Goal: Task Accomplishment & Management: Use online tool/utility

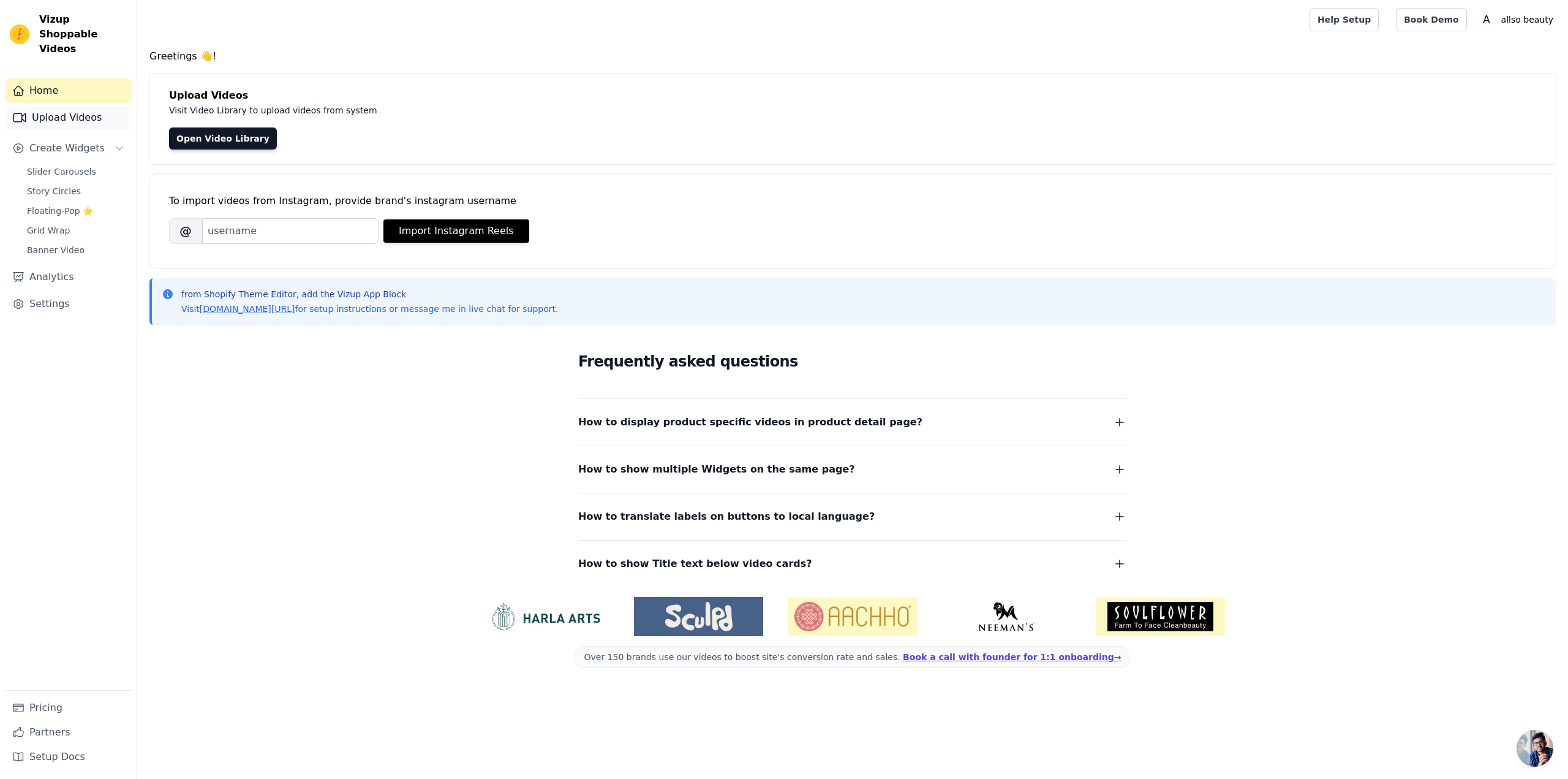
click at [78, 106] on link "Upload Videos" at bounding box center [68, 117] width 127 height 24
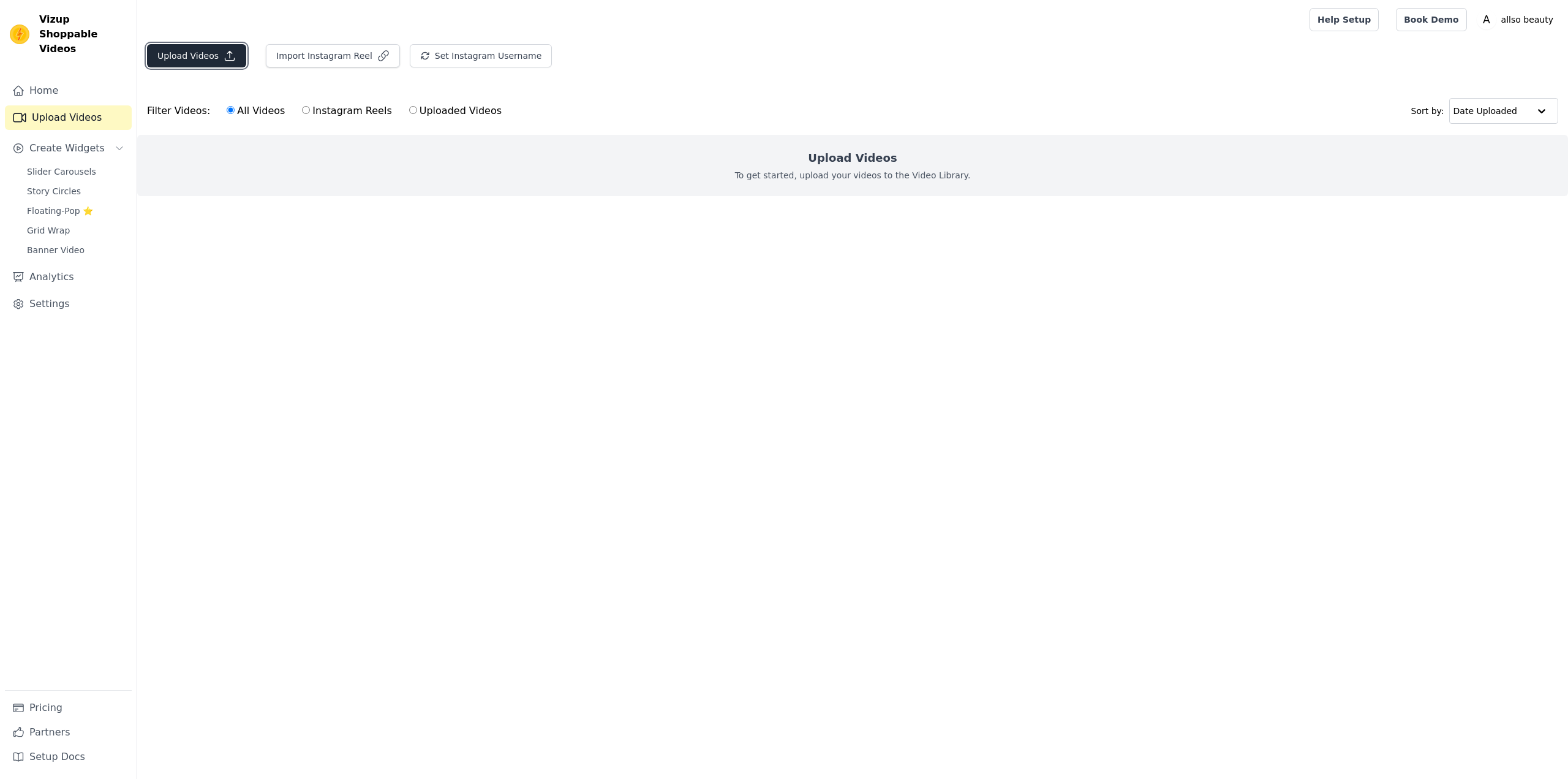
click at [199, 54] on button "Upload Videos" at bounding box center [196, 55] width 99 height 23
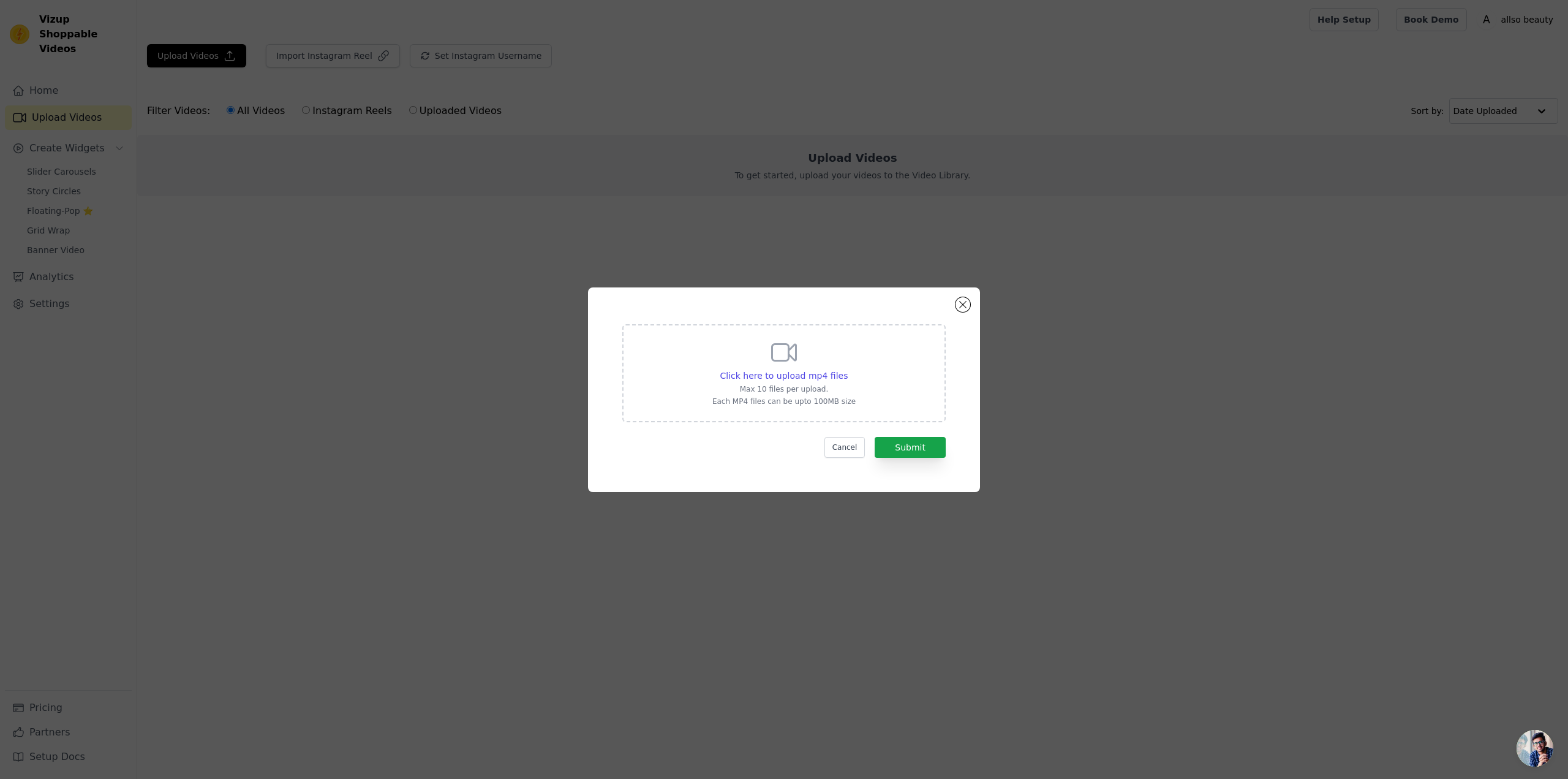
click at [819, 397] on p "Each MP4 files can be upto 100MB size" at bounding box center [784, 401] width 143 height 10
click at [847, 370] on input "Click here to upload mp4 files Max 10 files per upload. Each MP4 files can be u…" at bounding box center [847, 369] width 1 height 1
type input "C:\fakepath\allso 2025品牌宣传片.mp4"
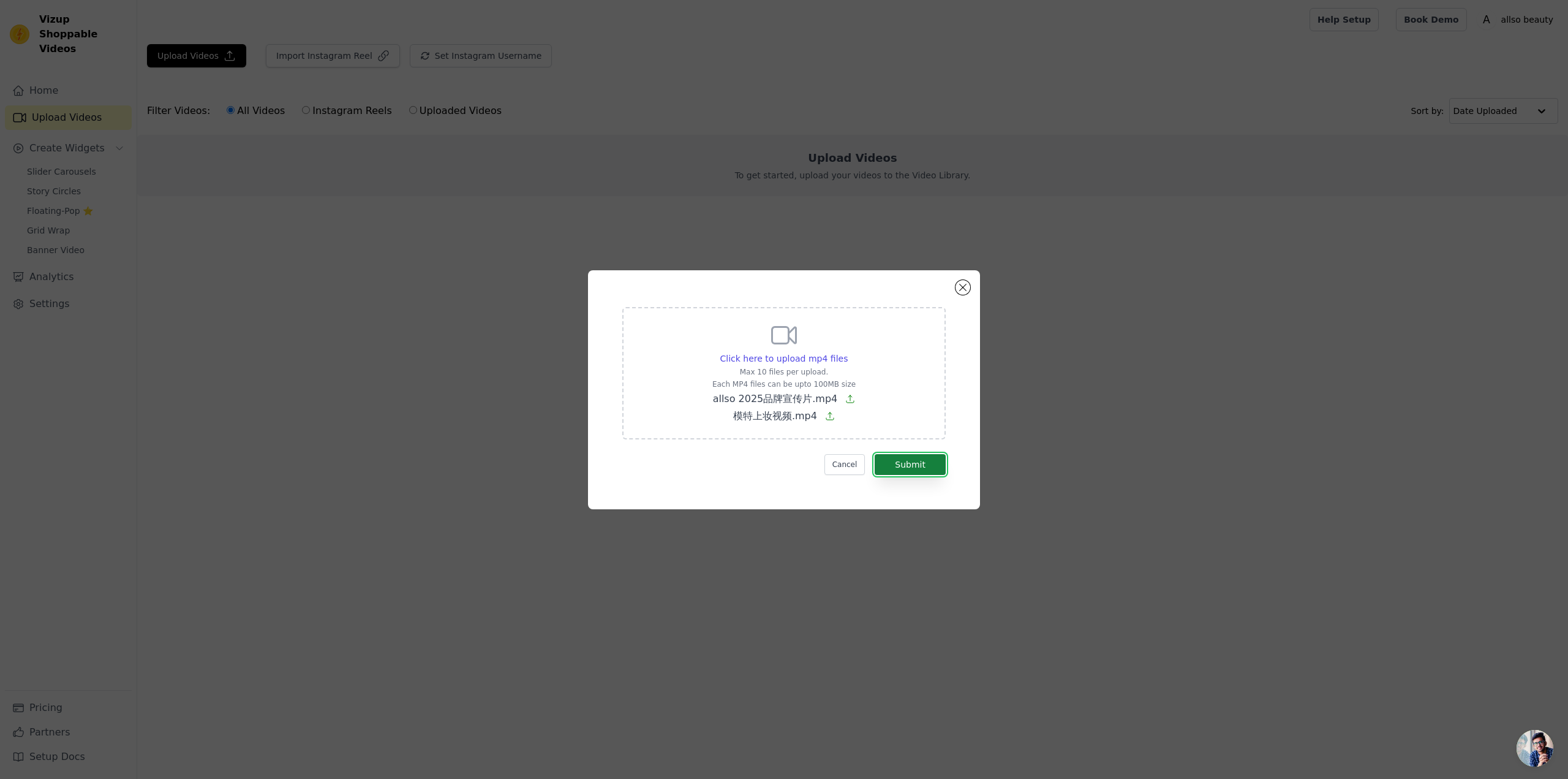
click at [914, 464] on button "Submit" at bounding box center [910, 465] width 71 height 21
click at [965, 290] on button "Close modal" at bounding box center [963, 288] width 14 height 14
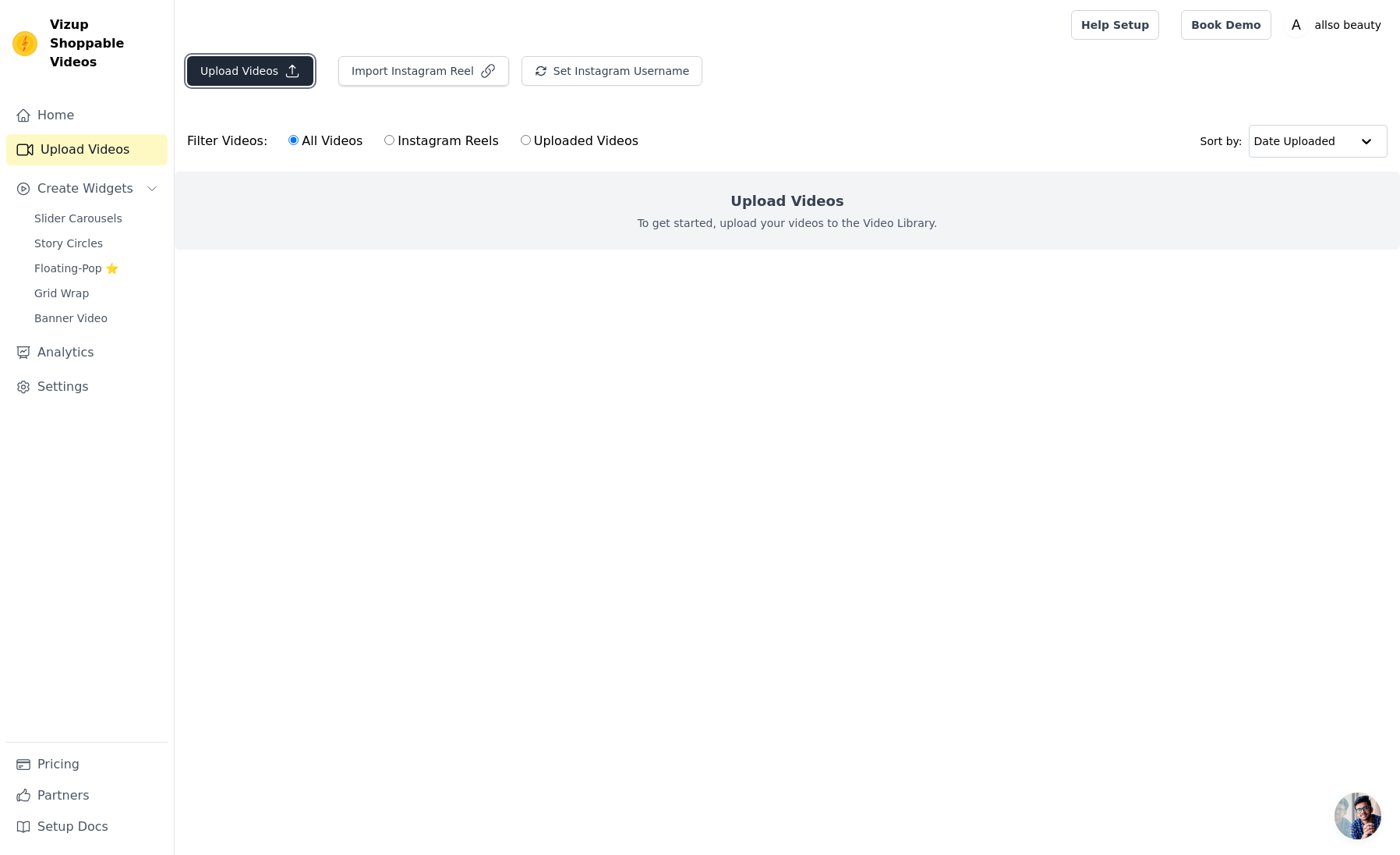
click at [248, 75] on button "Upload Videos" at bounding box center [250, 70] width 126 height 29
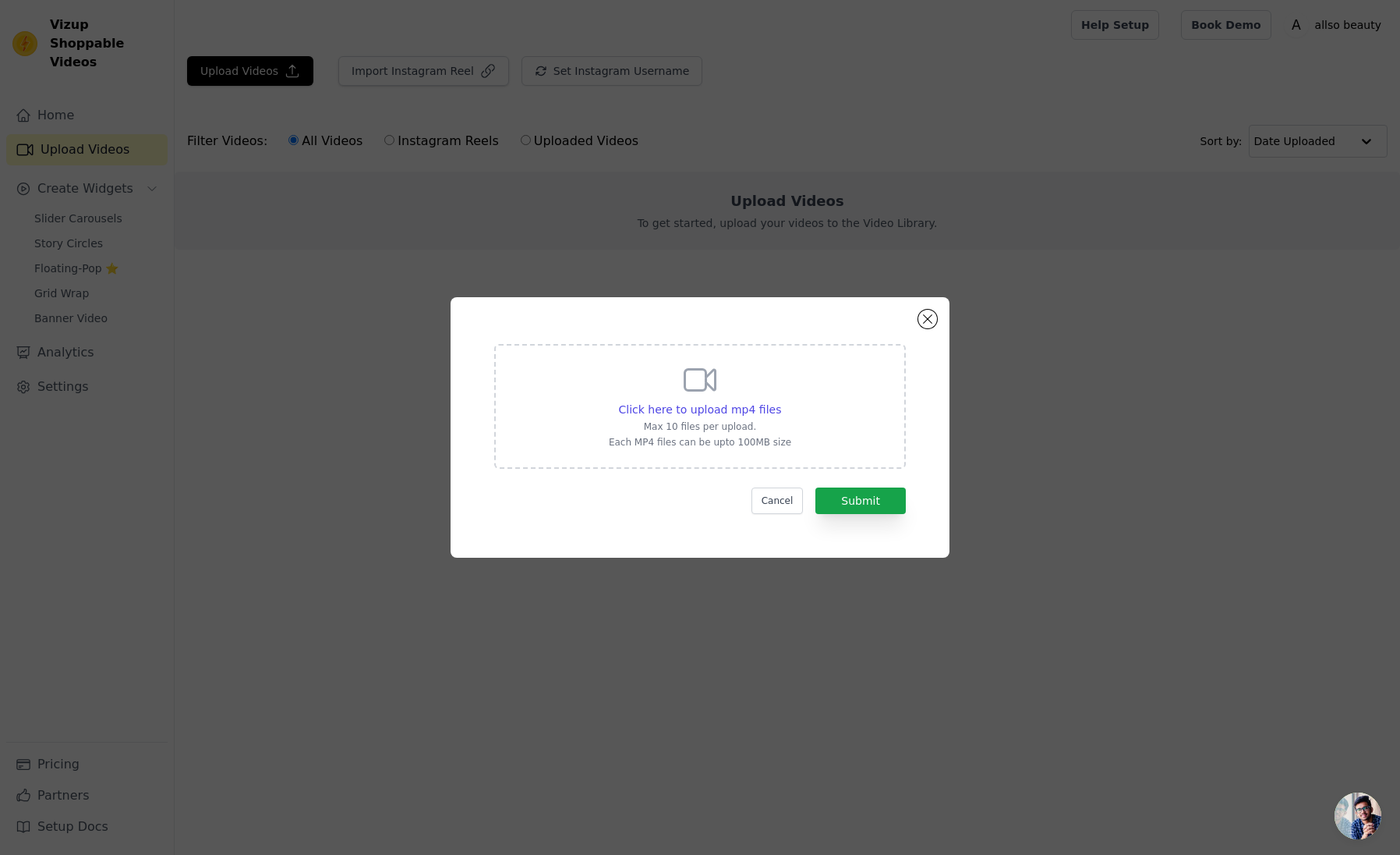
click at [765, 397] on div "Click here to upload mp4 files Max 10 files per upload. Each MP4 files can be u…" at bounding box center [700, 404] width 183 height 87
click at [780, 401] on input "Click here to upload mp4 files Max 10 files per upload. Each MP4 files can be u…" at bounding box center [780, 401] width 1 height 1
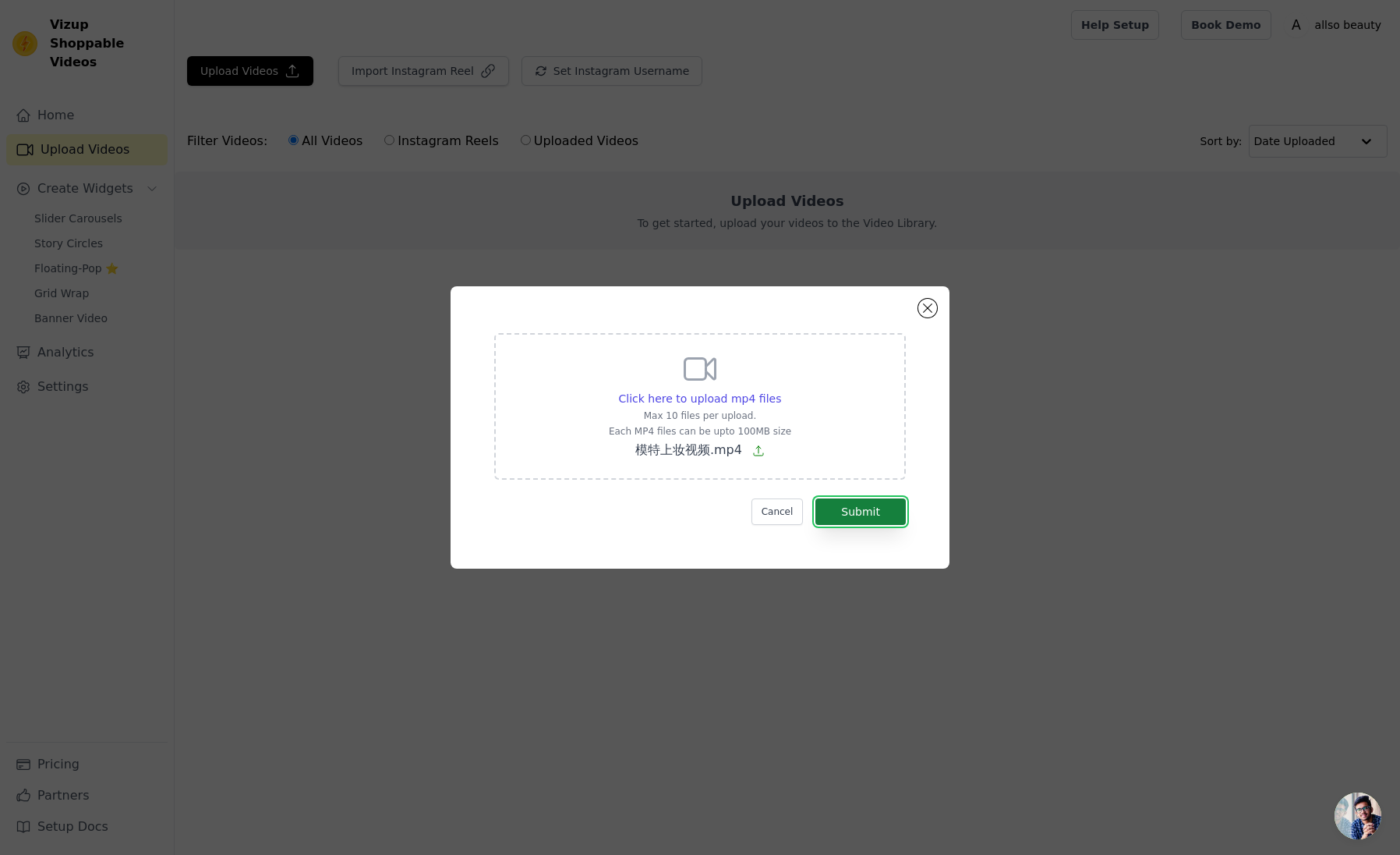
click at [857, 501] on button "Submit" at bounding box center [861, 512] width 90 height 27
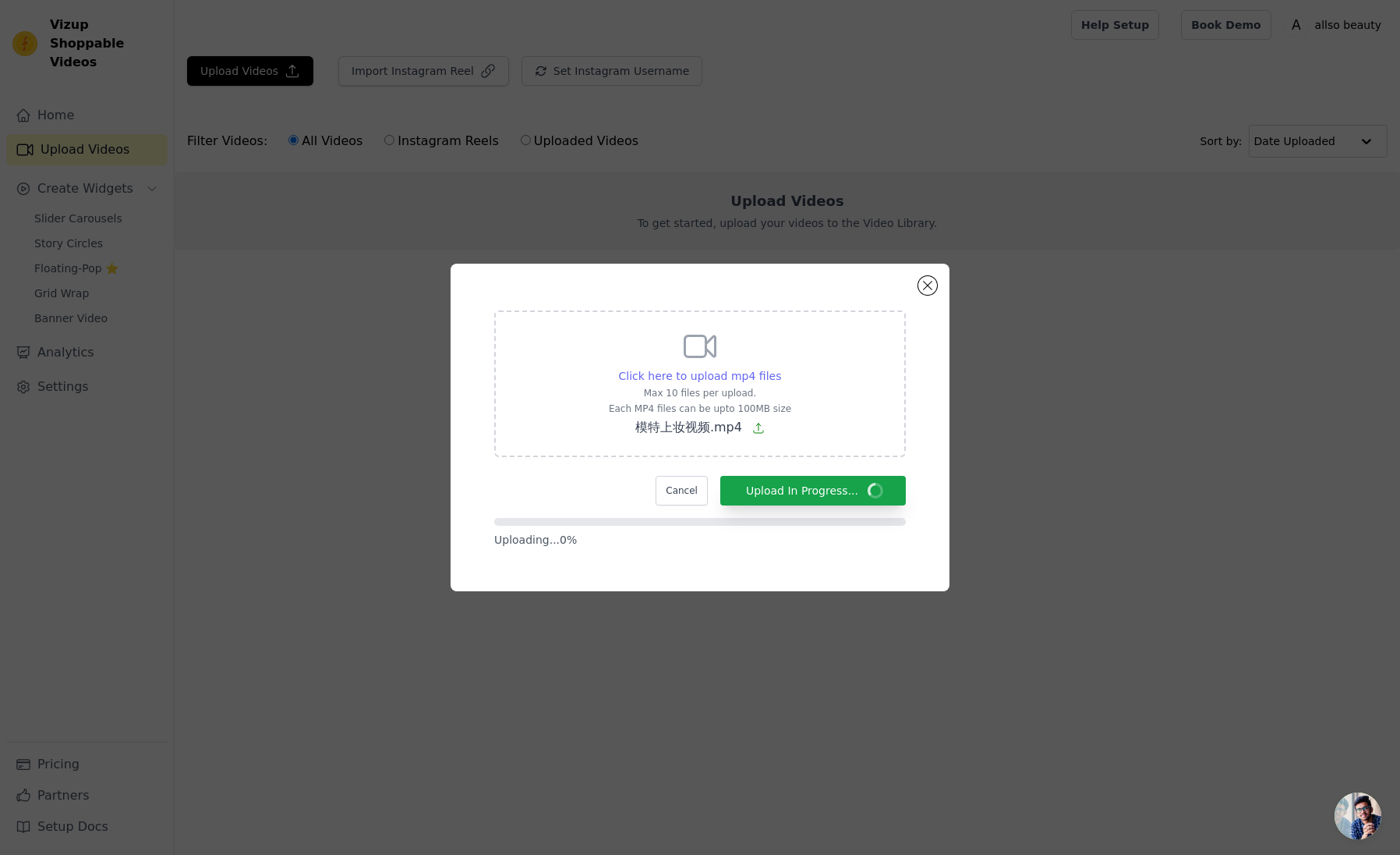
click at [724, 370] on span "Click here to upload mp4 files" at bounding box center [700, 375] width 163 height 13
click at [780, 368] on input "Click here to upload mp4 files Max 10 files per upload. Each MP4 files can be u…" at bounding box center [780, 368] width 1 height 1
type input "C:\fakepath\allso 2025品牌宣传片.mp4"
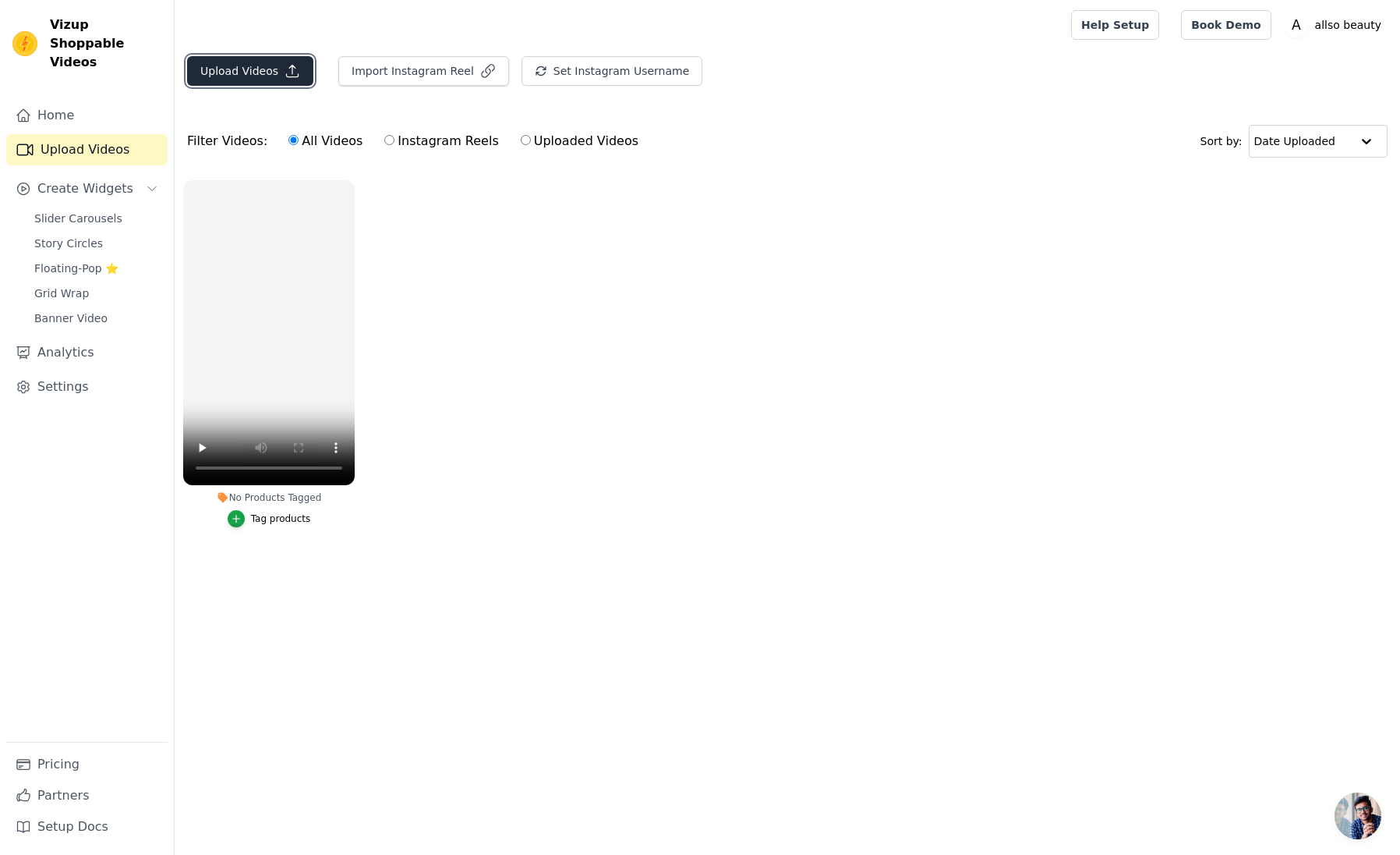
click at [242, 73] on button "Upload Videos" at bounding box center [250, 70] width 126 height 29
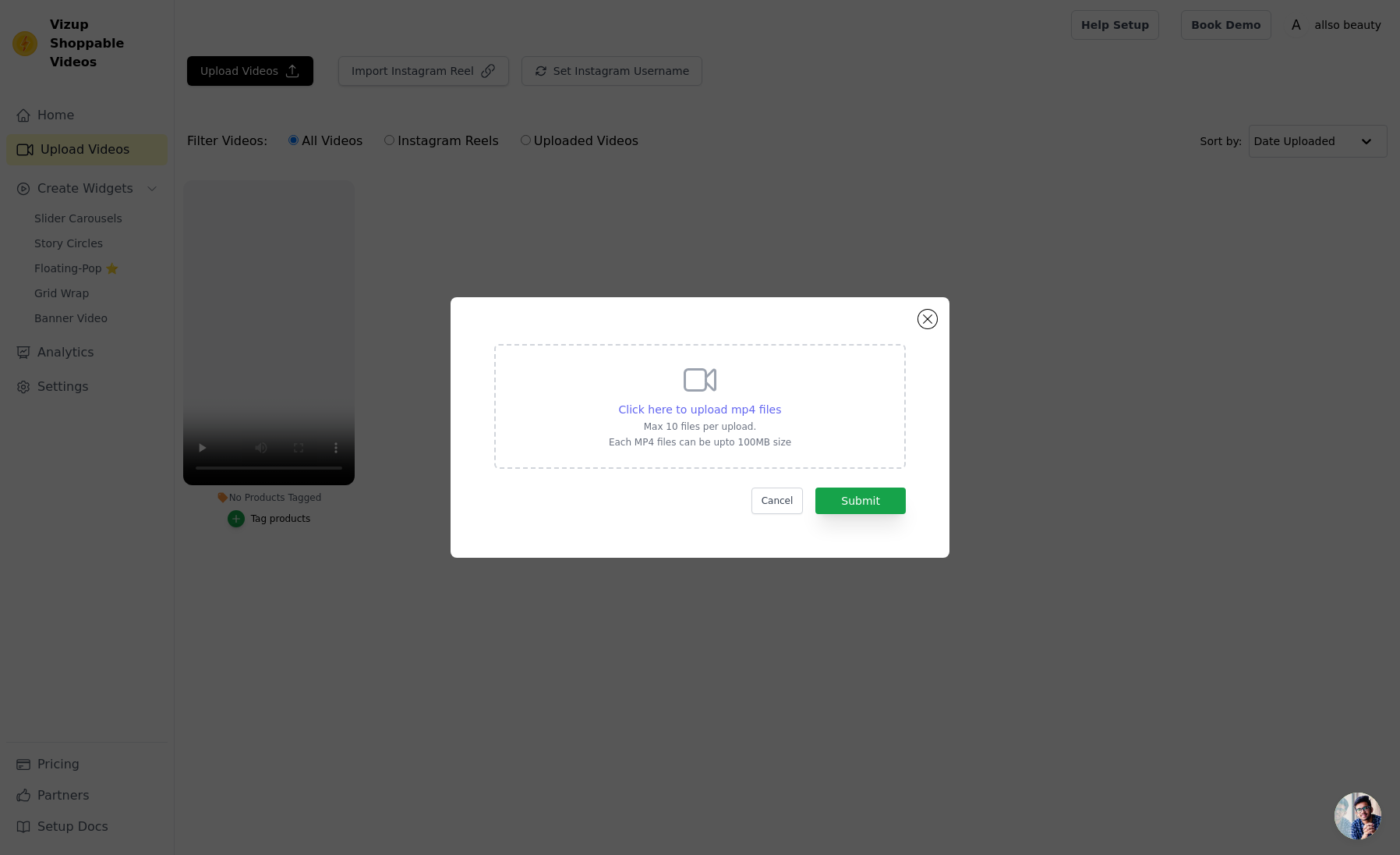
click at [706, 413] on span "Click here to upload mp4 files" at bounding box center [700, 409] width 163 height 13
click at [780, 402] on input "Click here to upload mp4 files Max 10 files per upload. Each MP4 files can be u…" at bounding box center [780, 401] width 1 height 1
type input "C:\fakepath\allso 2025品牌宣传片.mp4"
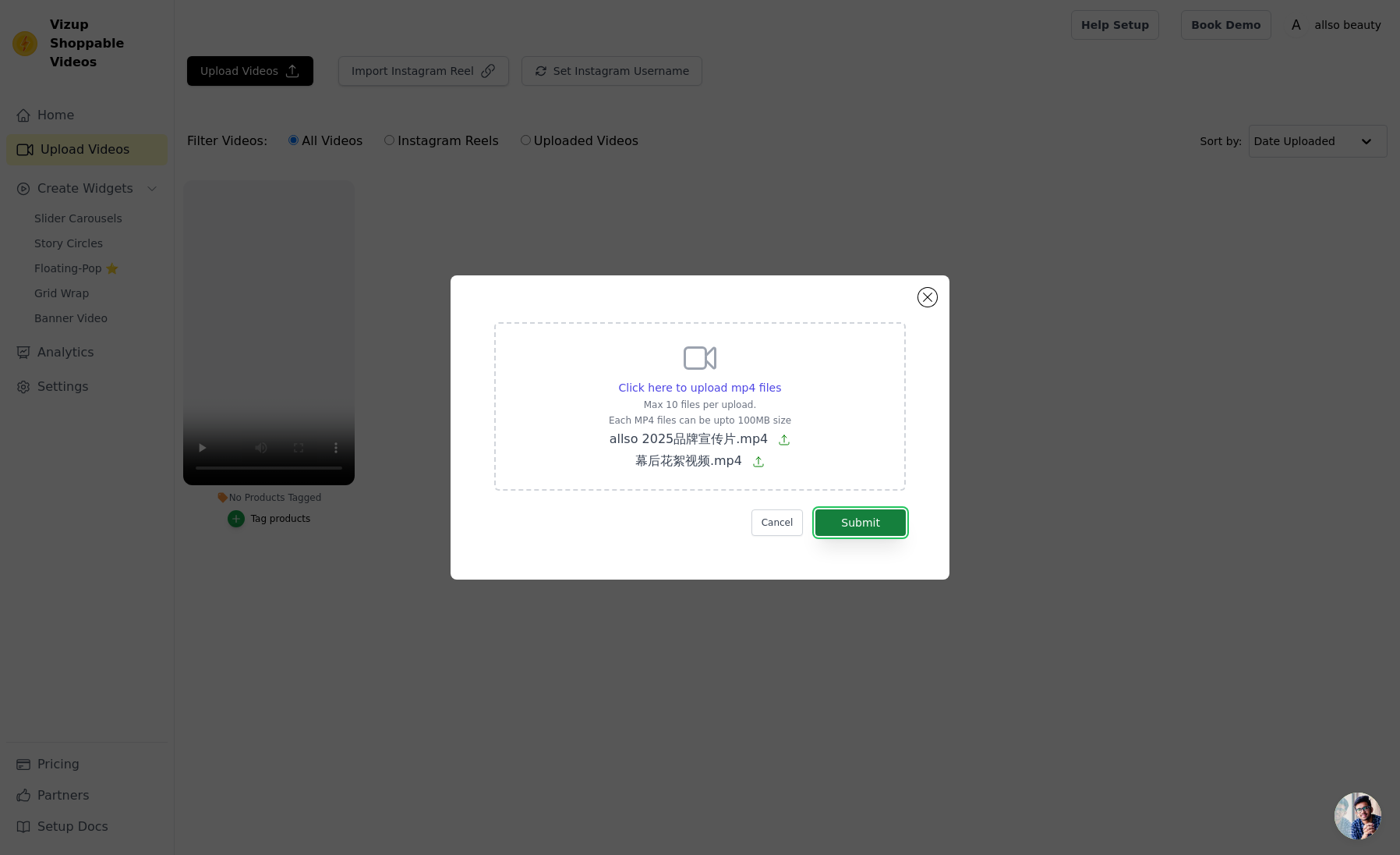
click at [847, 528] on button "Submit" at bounding box center [861, 523] width 90 height 27
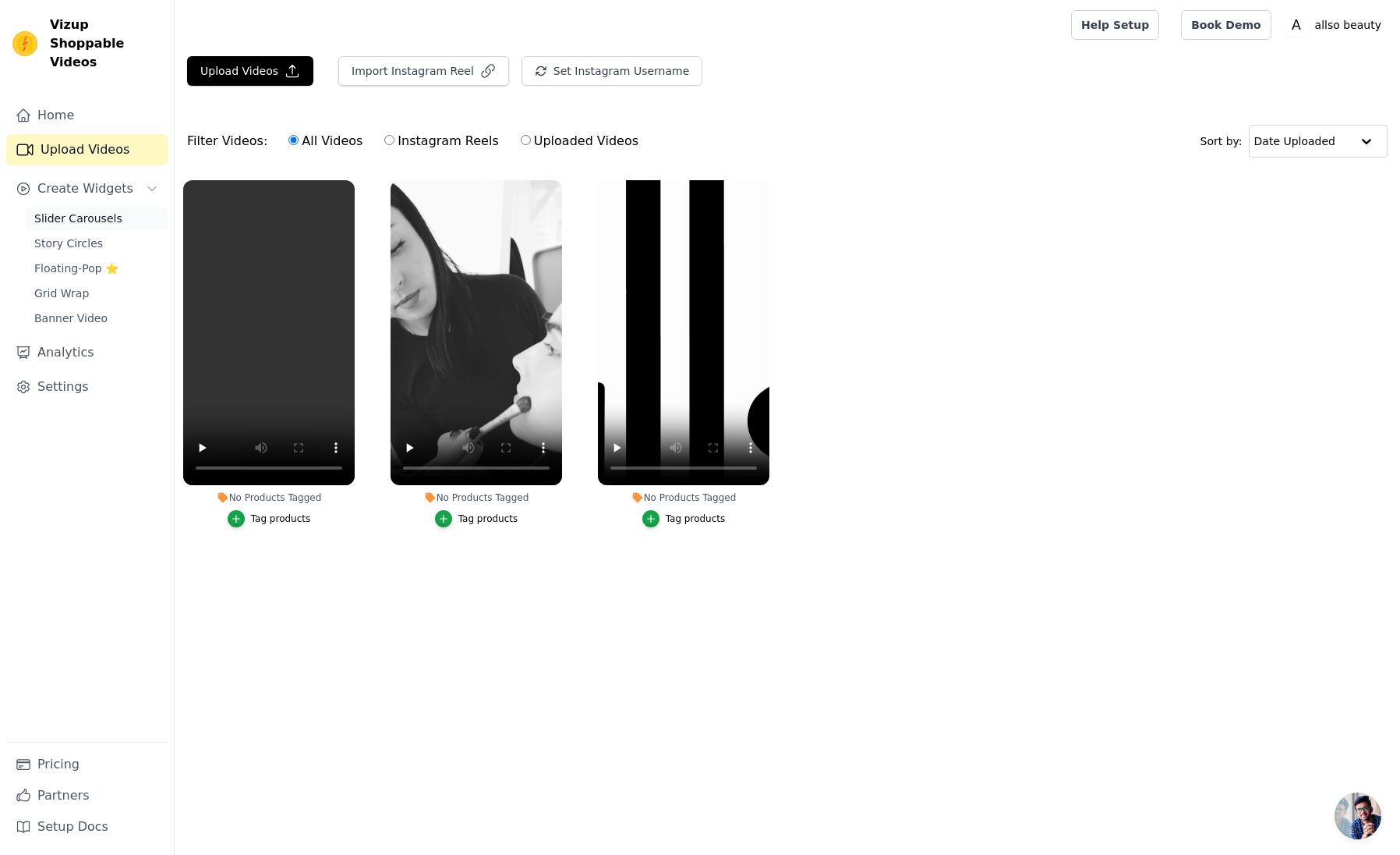
click at [107, 210] on span "Slider Carousels" at bounding box center [78, 218] width 88 height 16
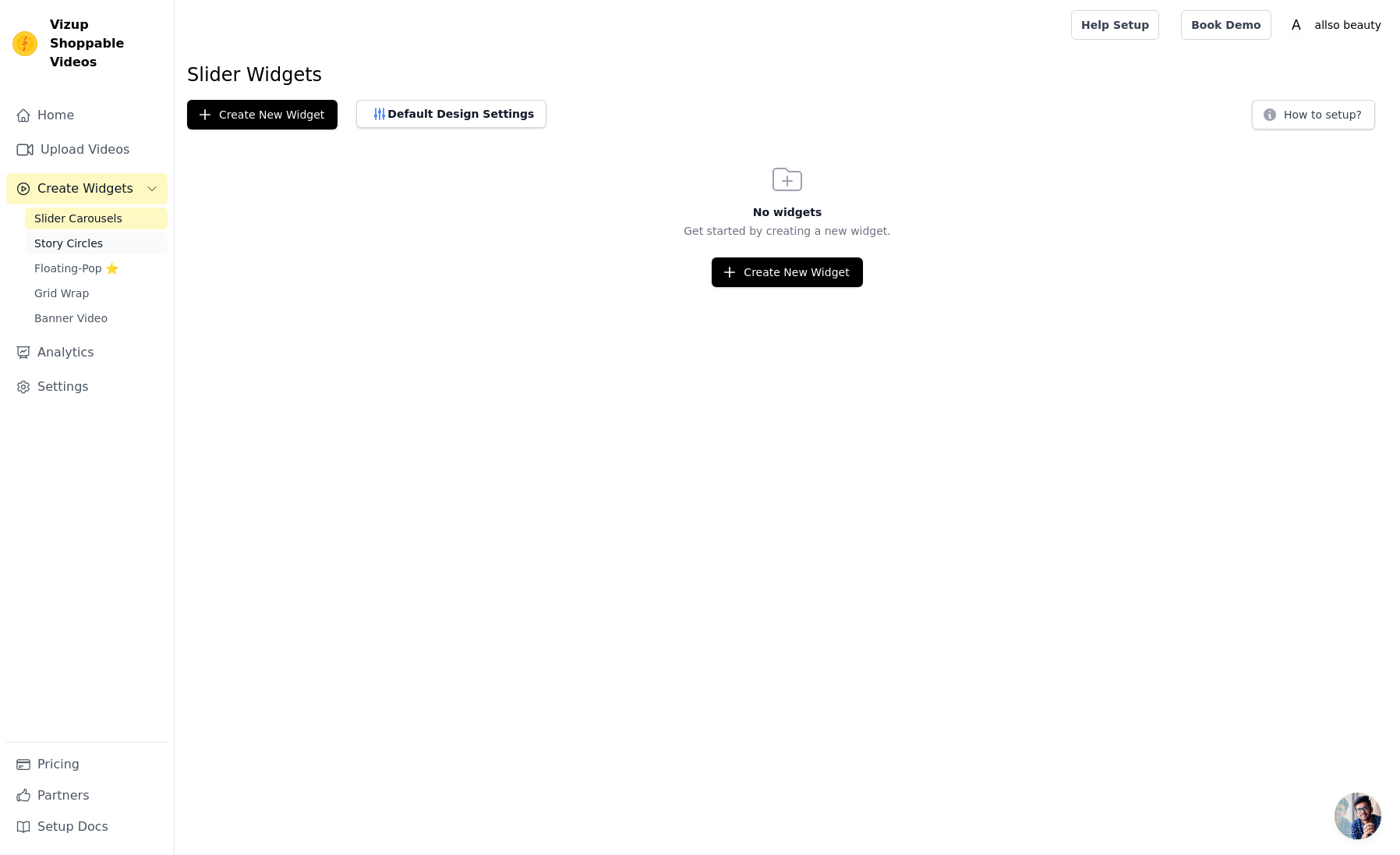
click at [106, 233] on link "Story Circles" at bounding box center [96, 244] width 142 height 22
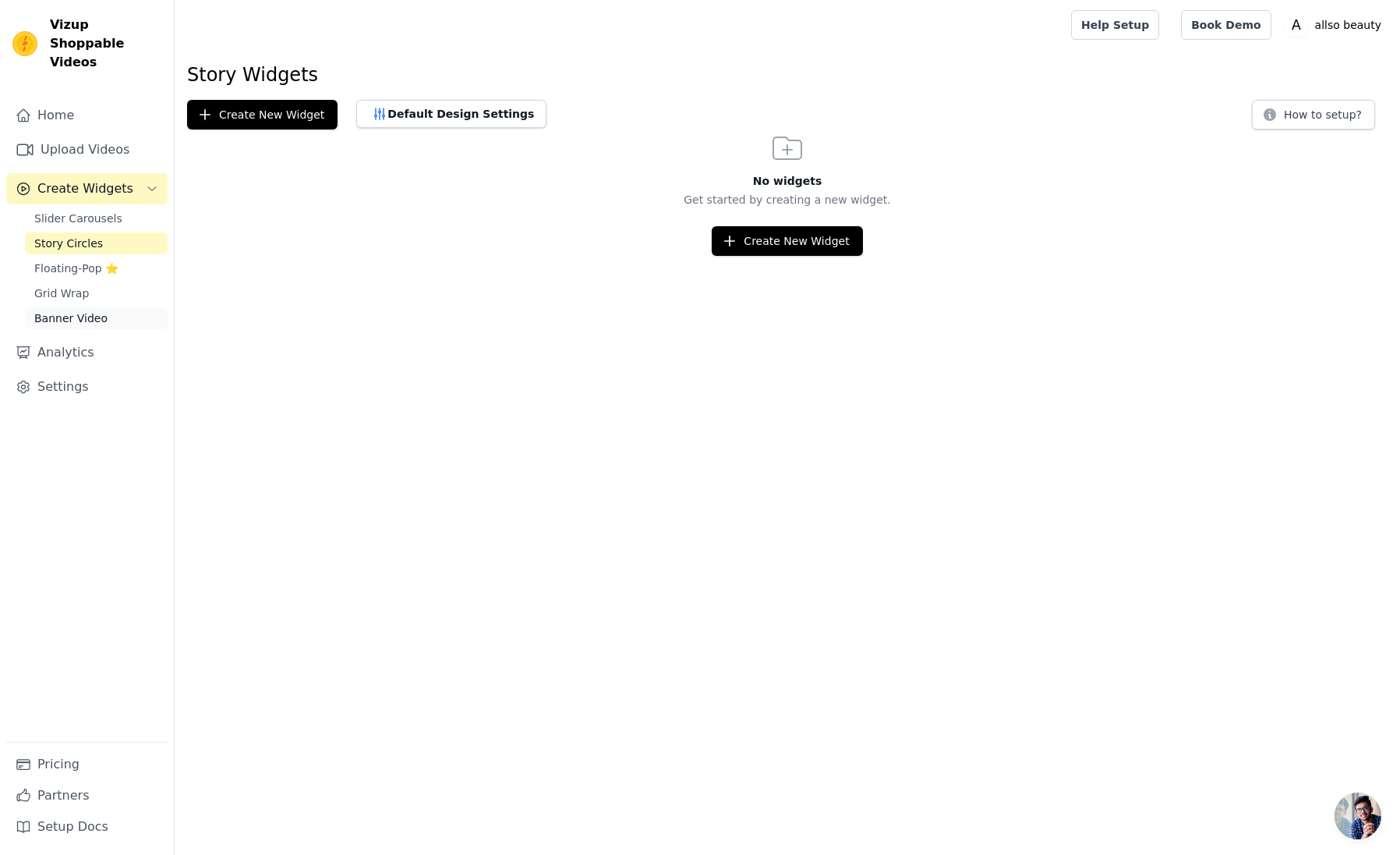
click at [86, 311] on span "Banner Video" at bounding box center [71, 318] width 74 height 16
click at [249, 124] on button "Create New Widget" at bounding box center [262, 114] width 151 height 29
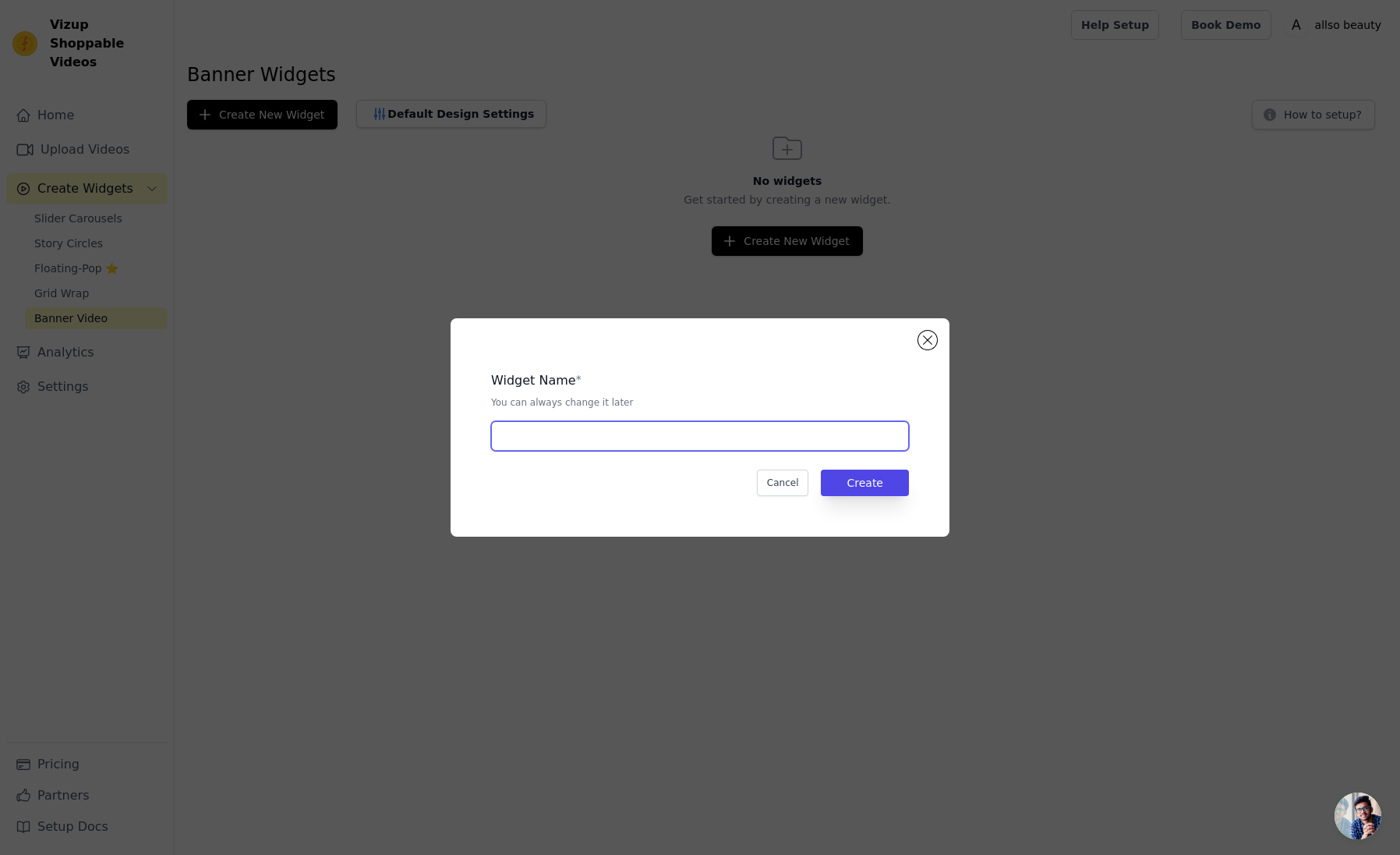
click at [709, 435] on input "text" at bounding box center [700, 435] width 418 height 29
type input "首页"
click at [878, 490] on button "Create" at bounding box center [865, 483] width 88 height 27
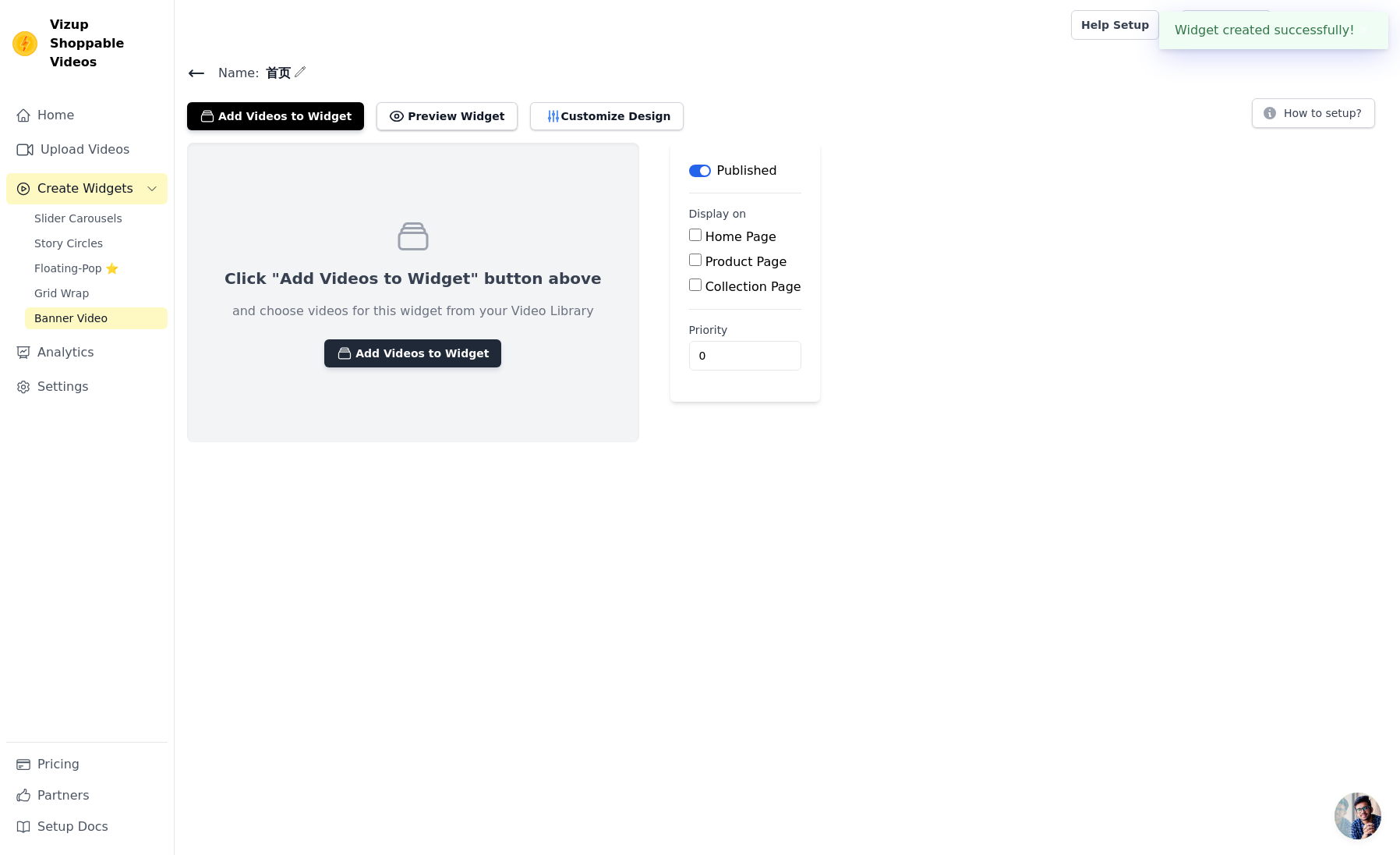
click at [397, 360] on button "Add Videos to Widget" at bounding box center [412, 353] width 177 height 28
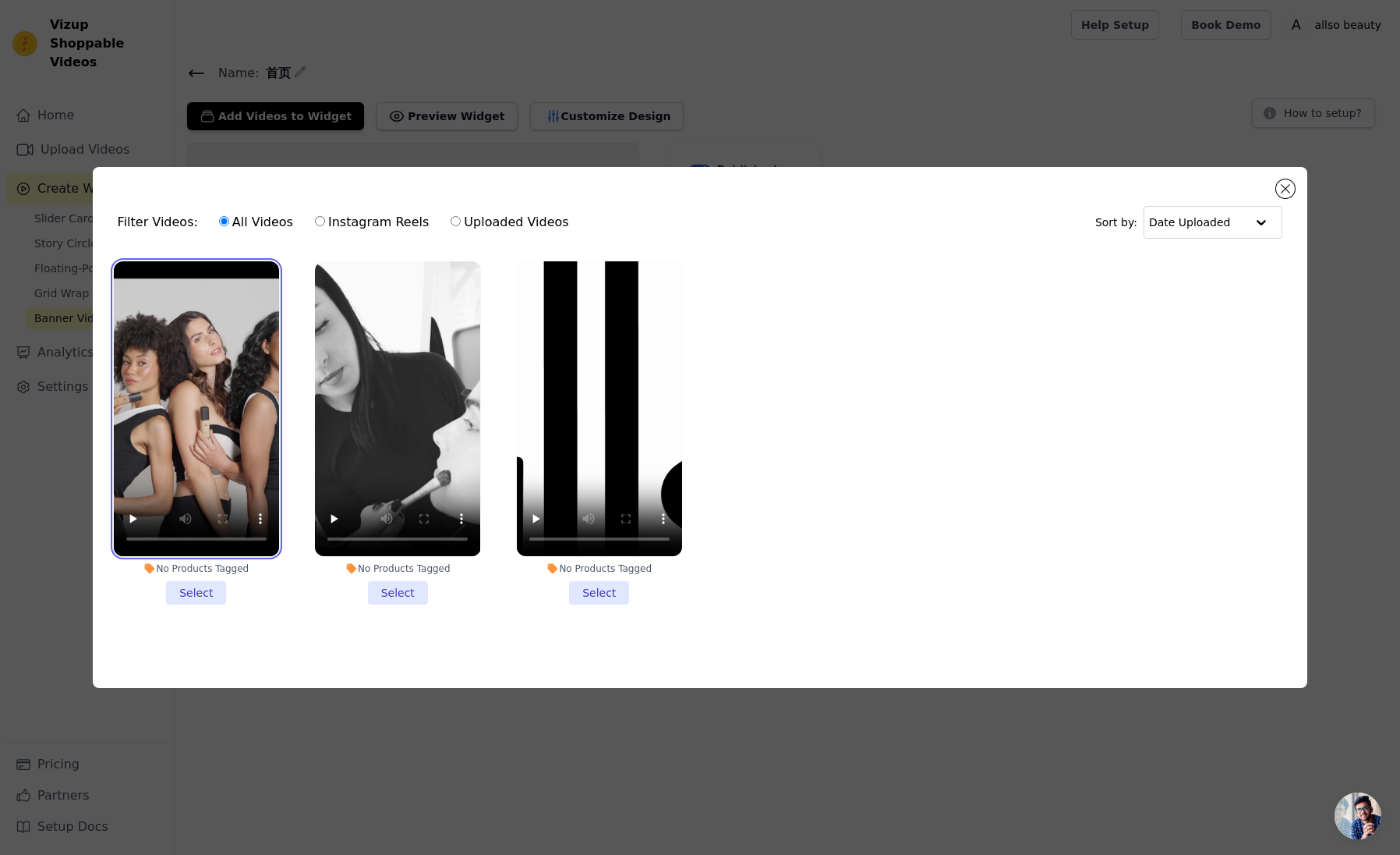
click at [214, 357] on video at bounding box center [196, 409] width 165 height 295
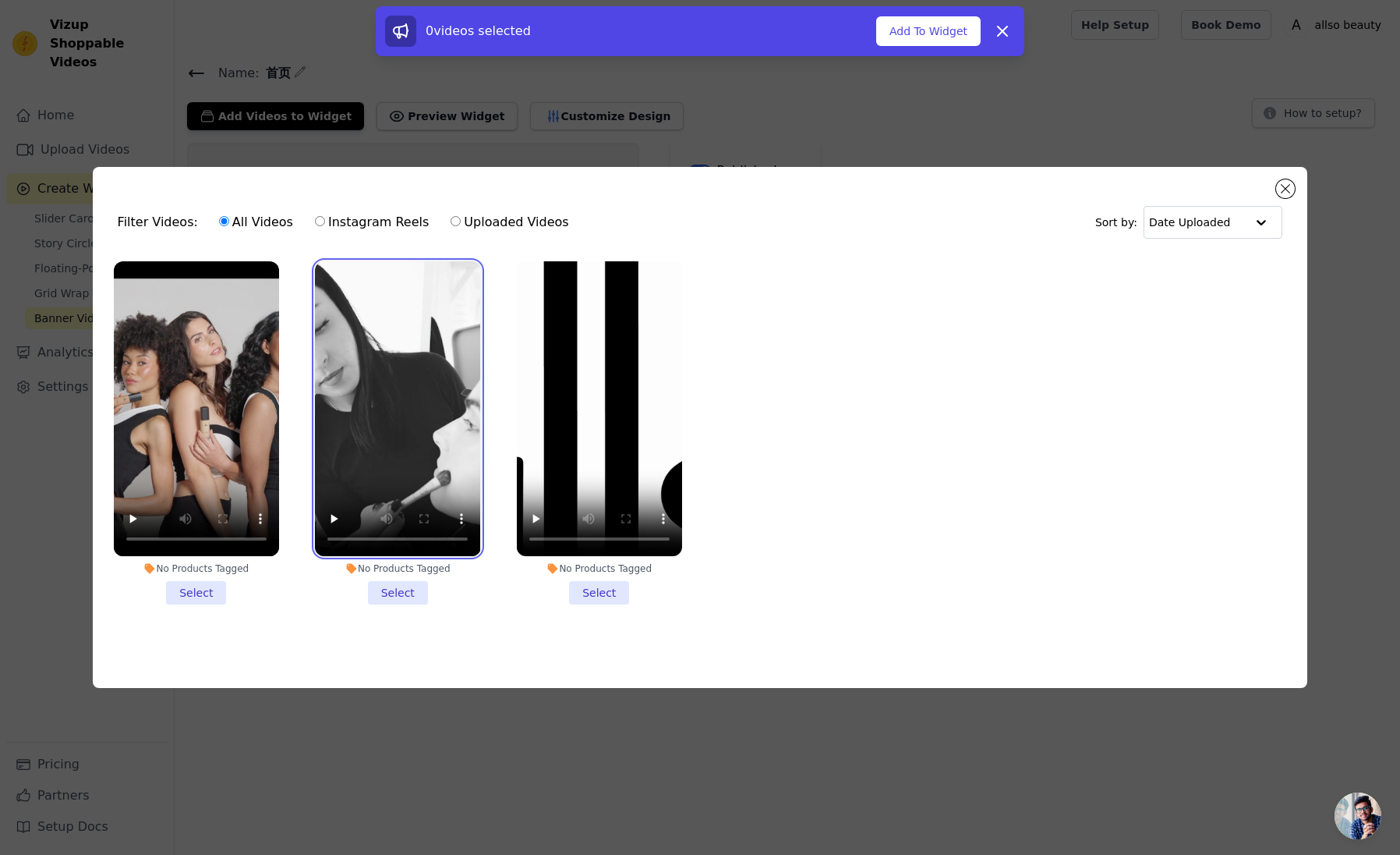
click at [435, 394] on video at bounding box center [397, 409] width 165 height 295
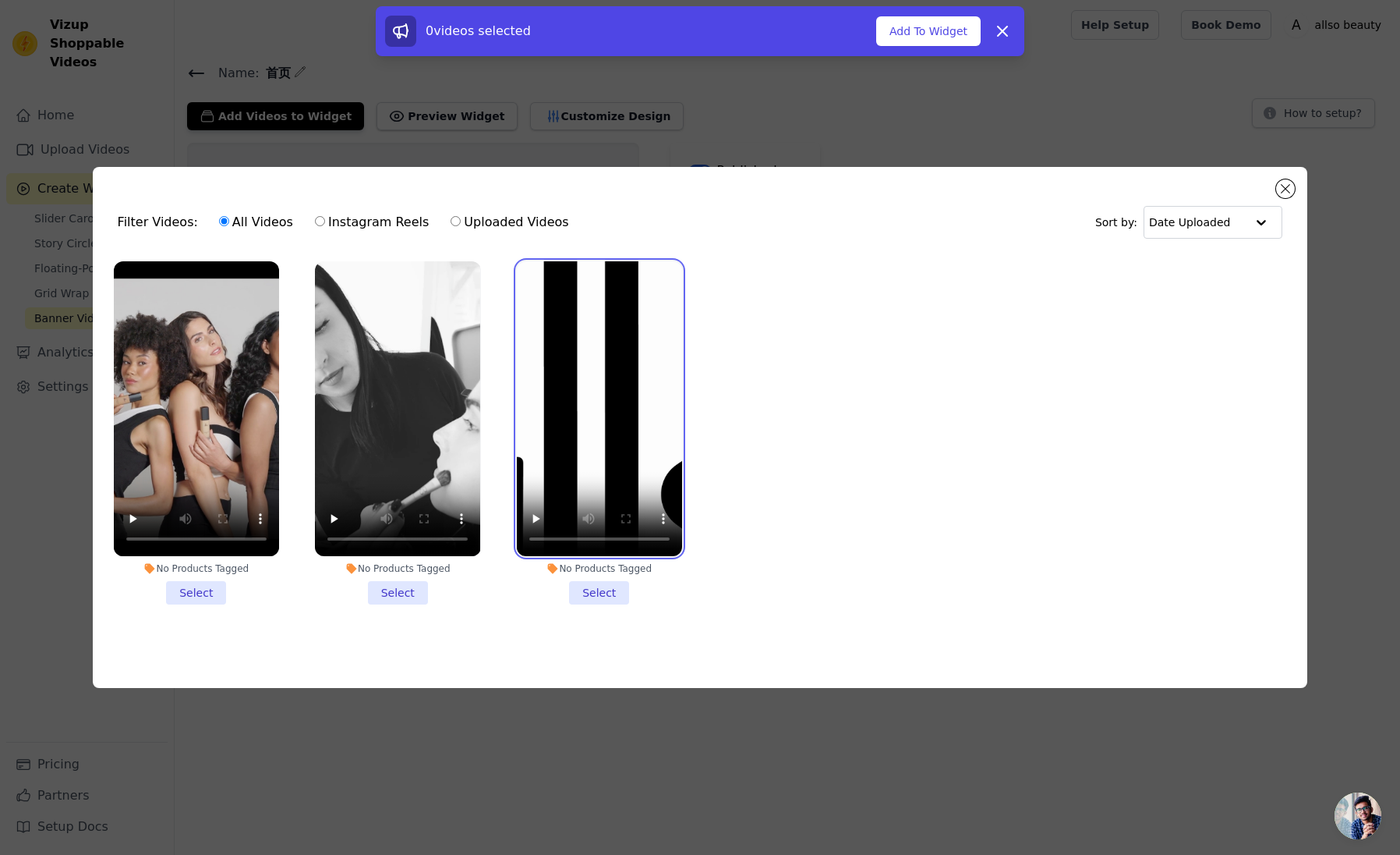
click at [574, 372] on video at bounding box center [599, 409] width 165 height 295
click at [603, 595] on li "No Products Tagged Select" at bounding box center [599, 433] width 165 height 343
click at [0, 0] on input "No Products Tagged Select" at bounding box center [0, 0] width 0 height 0
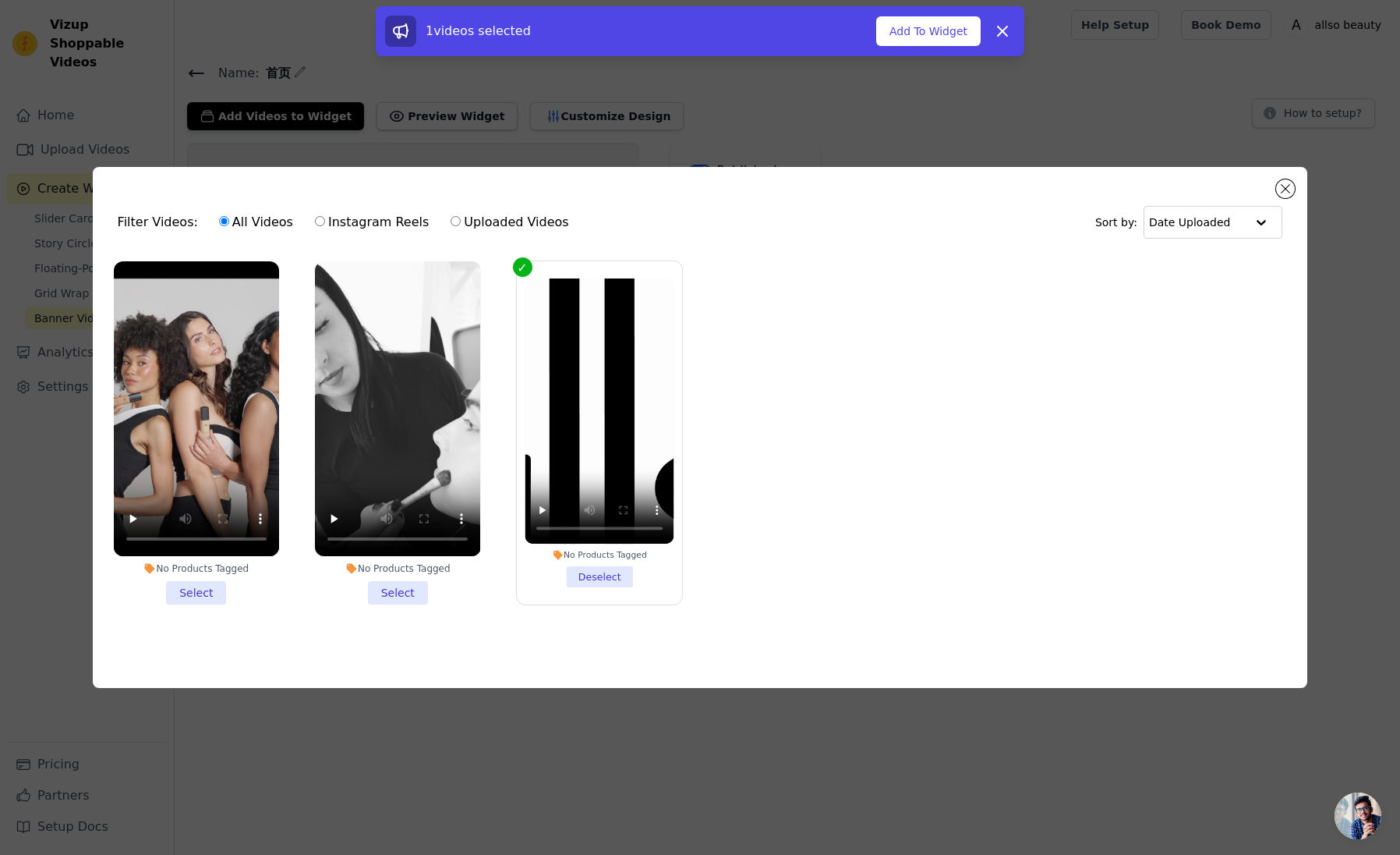
click at [406, 586] on li "No Products Tagged Select" at bounding box center [397, 433] width 165 height 343
click at [0, 0] on input "No Products Tagged Select" at bounding box center [0, 0] width 0 height 0
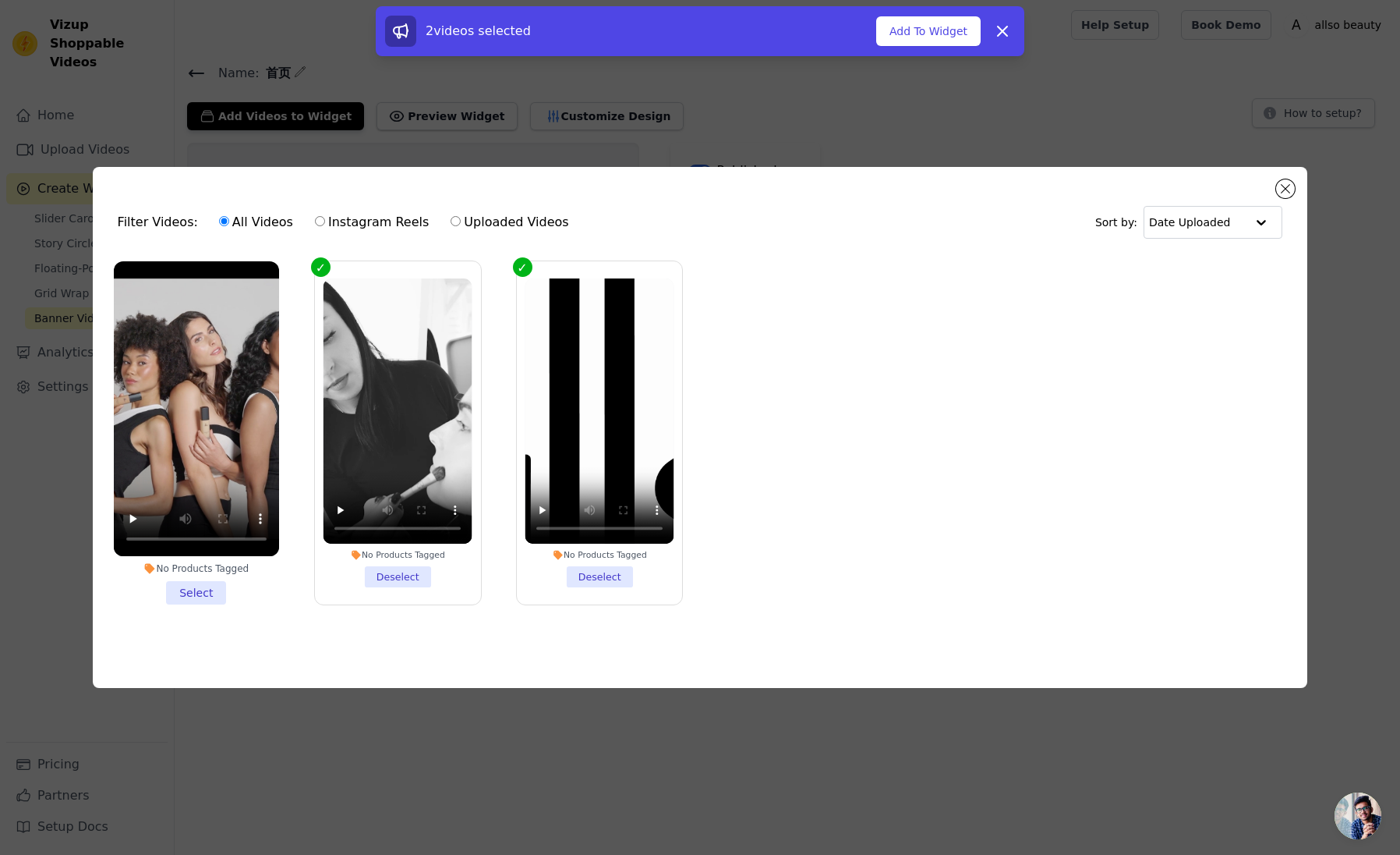
click at [198, 598] on li "No Products Tagged Select" at bounding box center [196, 433] width 165 height 343
click at [0, 0] on input "No Products Tagged Select" at bounding box center [0, 0] width 0 height 0
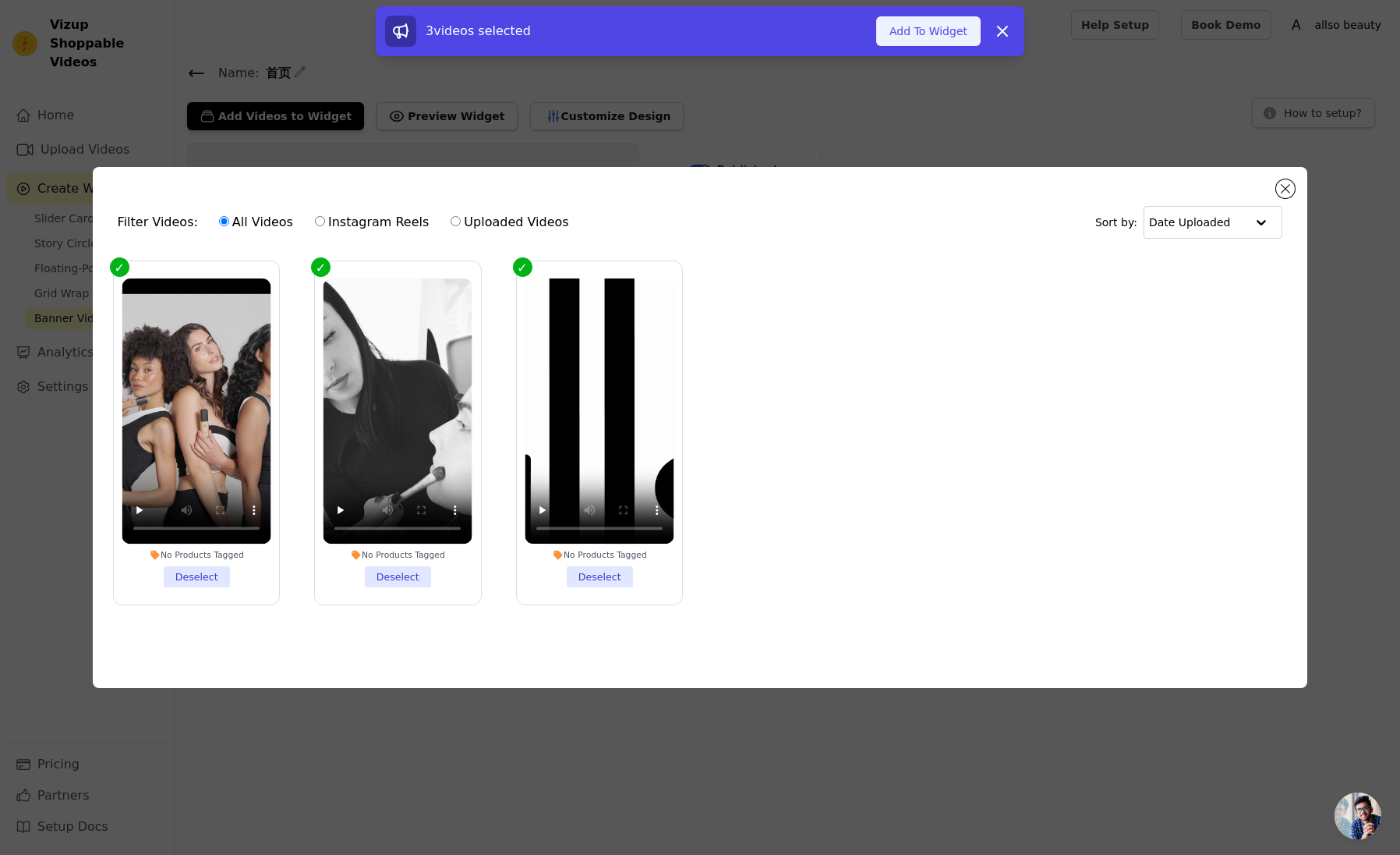
click at [929, 35] on button "Add To Widget" at bounding box center [929, 31] width 105 height 29
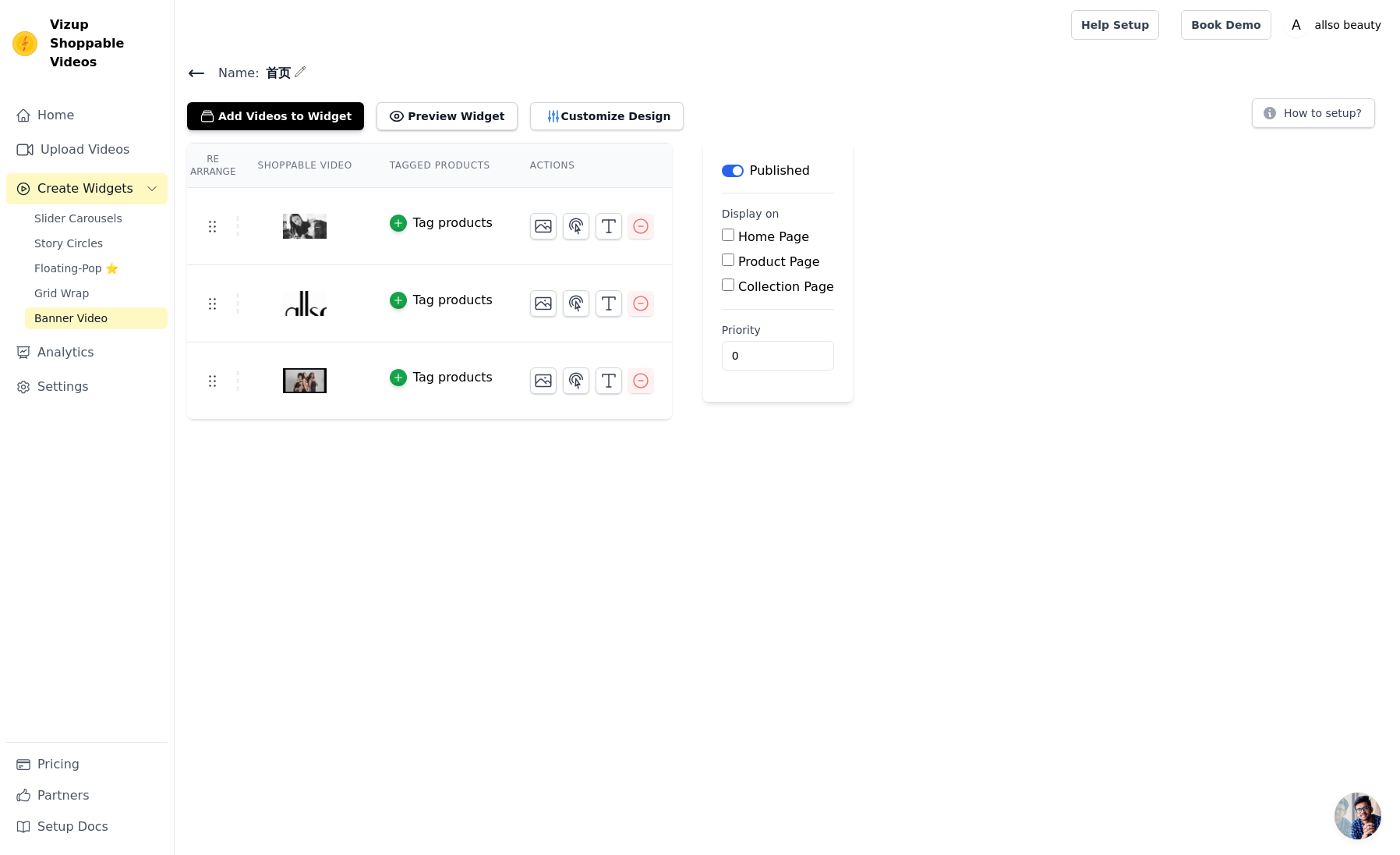
click at [723, 234] on input "Home Page" at bounding box center [728, 234] width 13 height 13
checkbox input "true"
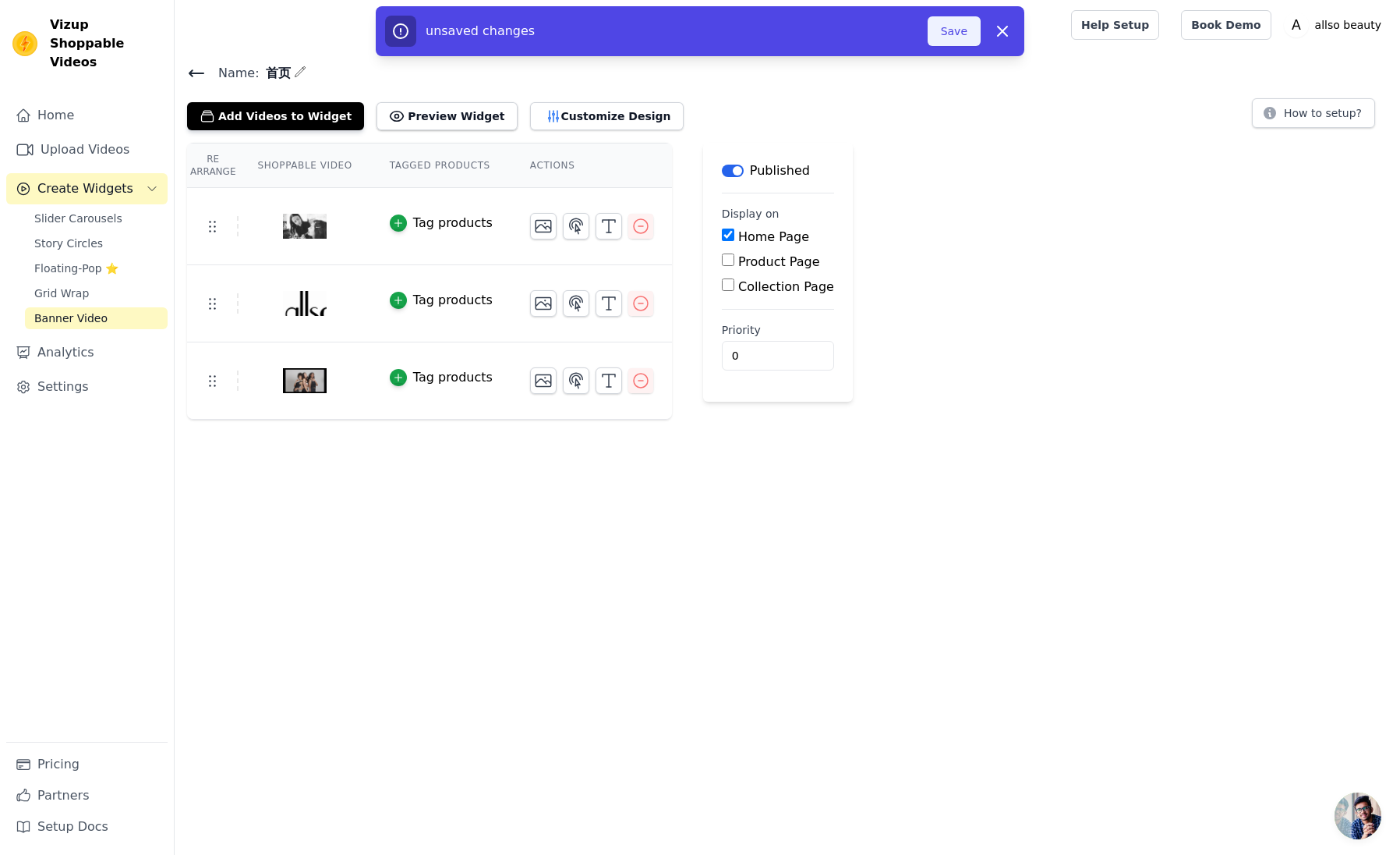
click at [944, 38] on button "Save" at bounding box center [954, 31] width 53 height 29
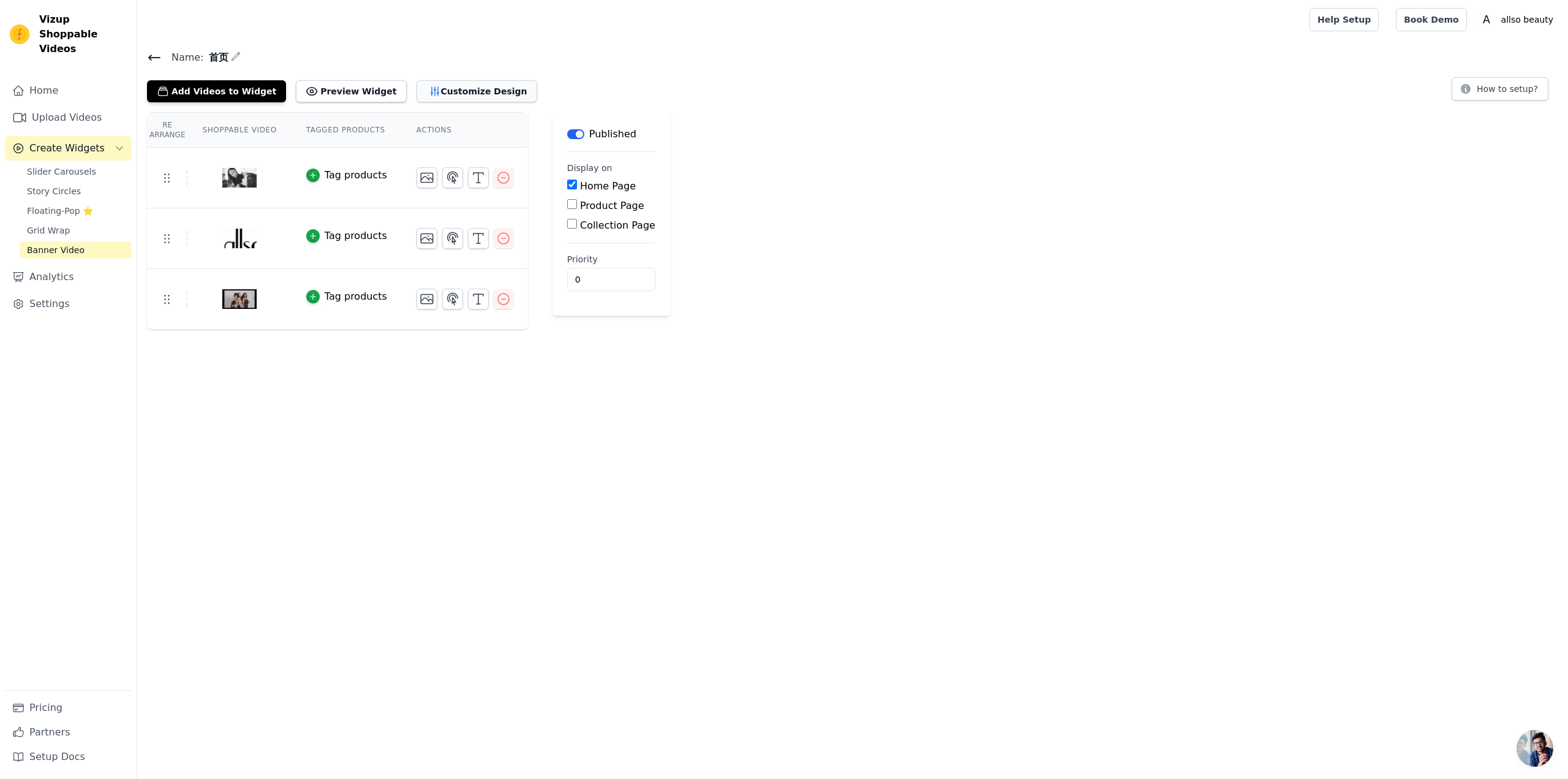
click at [441, 86] on button "Customize Design" at bounding box center [476, 91] width 120 height 22
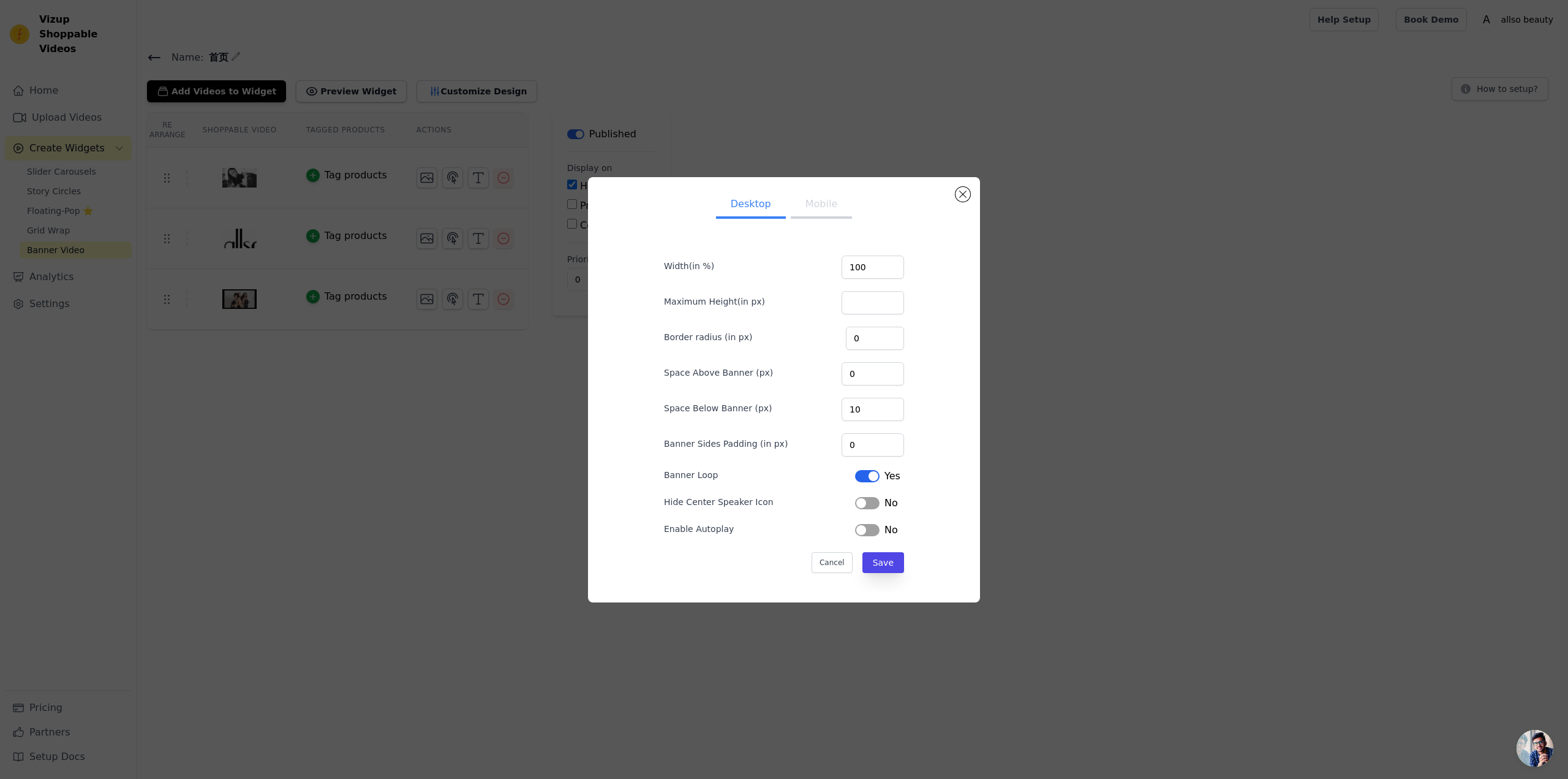
click at [821, 211] on button "Mobile" at bounding box center [821, 205] width 61 height 27
click at [735, 205] on button "Desktop" at bounding box center [751, 205] width 70 height 27
click at [832, 206] on button "Mobile" at bounding box center [821, 205] width 61 height 27
click at [741, 207] on button "Desktop" at bounding box center [751, 205] width 70 height 27
click at [816, 194] on button "Mobile" at bounding box center [821, 205] width 61 height 27
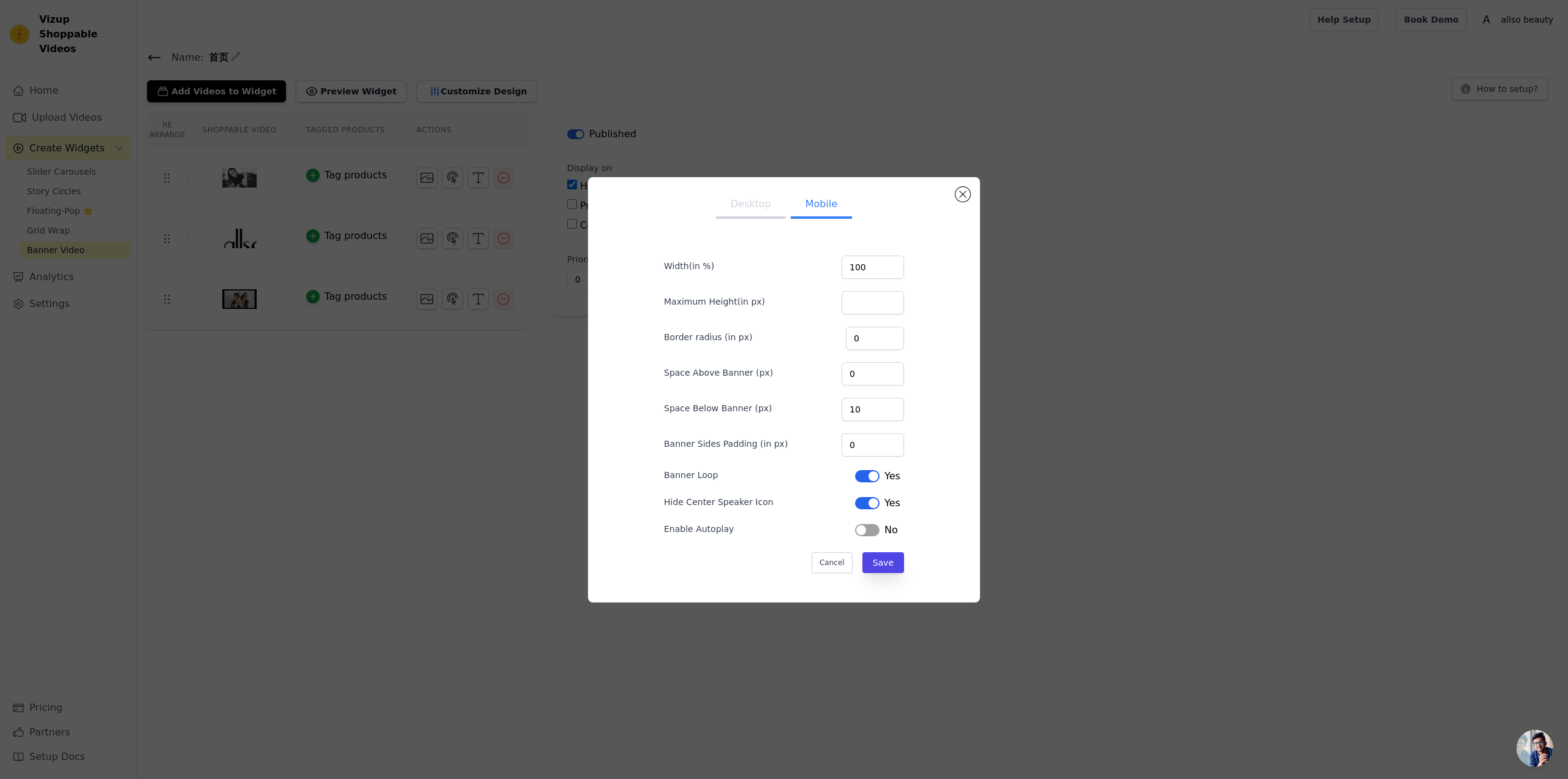
click at [764, 213] on button "Desktop" at bounding box center [751, 205] width 70 height 27
click at [811, 211] on button "Mobile" at bounding box center [821, 205] width 61 height 27
click at [863, 476] on button "Label" at bounding box center [867, 476] width 24 height 13
click at [864, 502] on button "Label" at bounding box center [867, 503] width 24 height 13
click at [886, 563] on button "Save" at bounding box center [883, 563] width 41 height 21
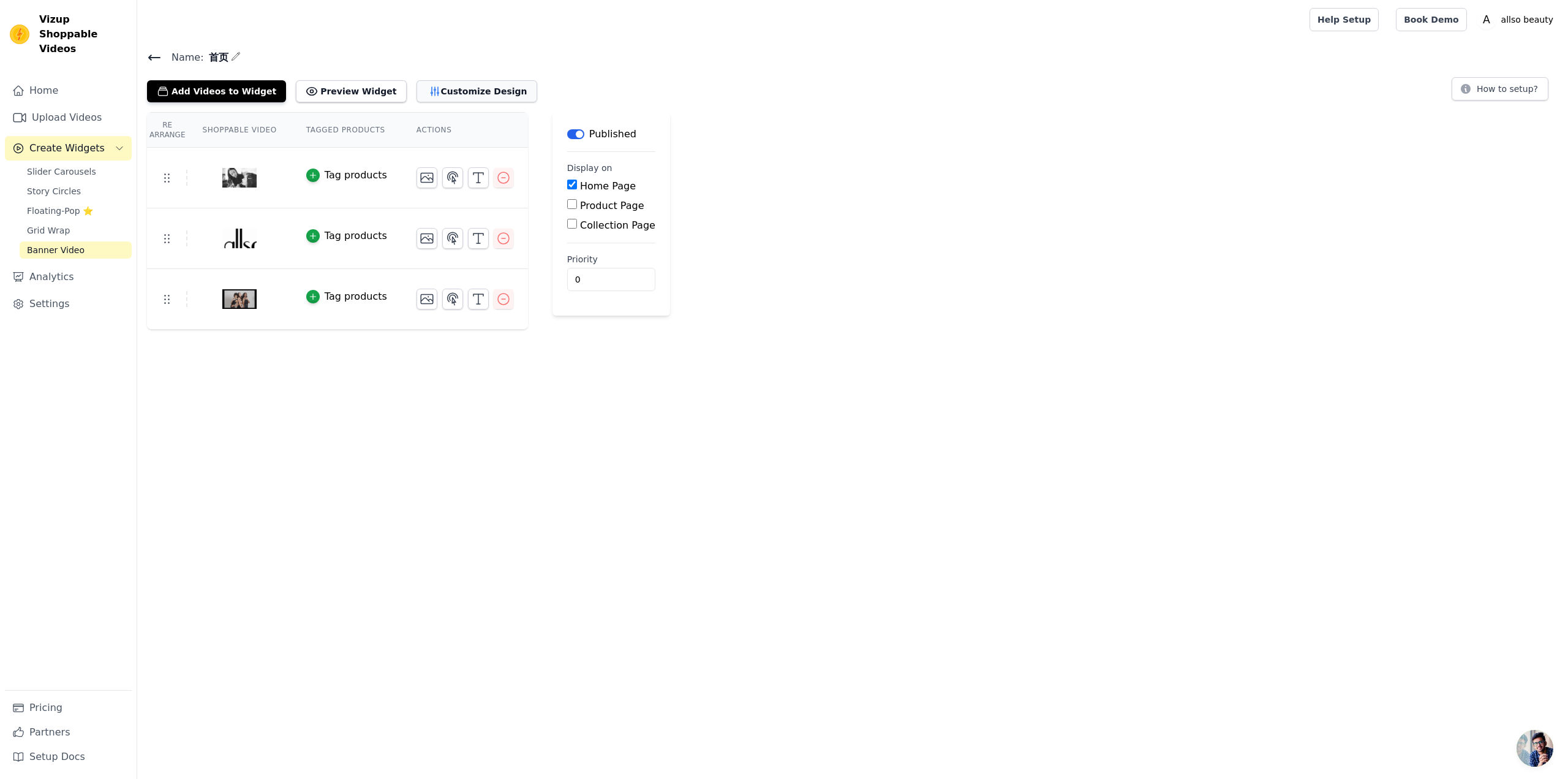
click at [442, 95] on button "Customize Design" at bounding box center [476, 91] width 120 height 22
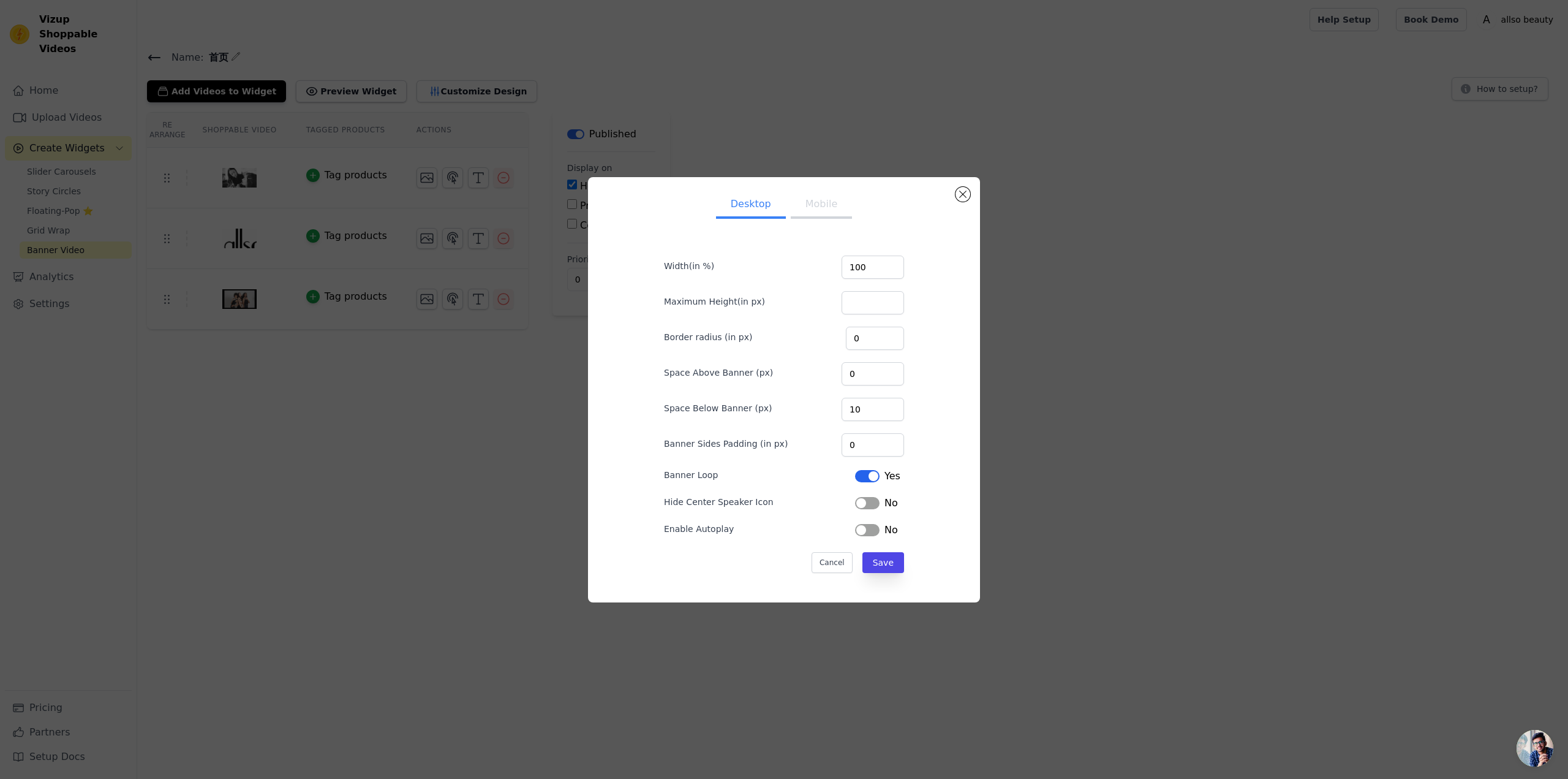
click at [811, 213] on button "Mobile" at bounding box center [821, 205] width 61 height 27
click at [866, 527] on button "Label" at bounding box center [867, 530] width 24 height 13
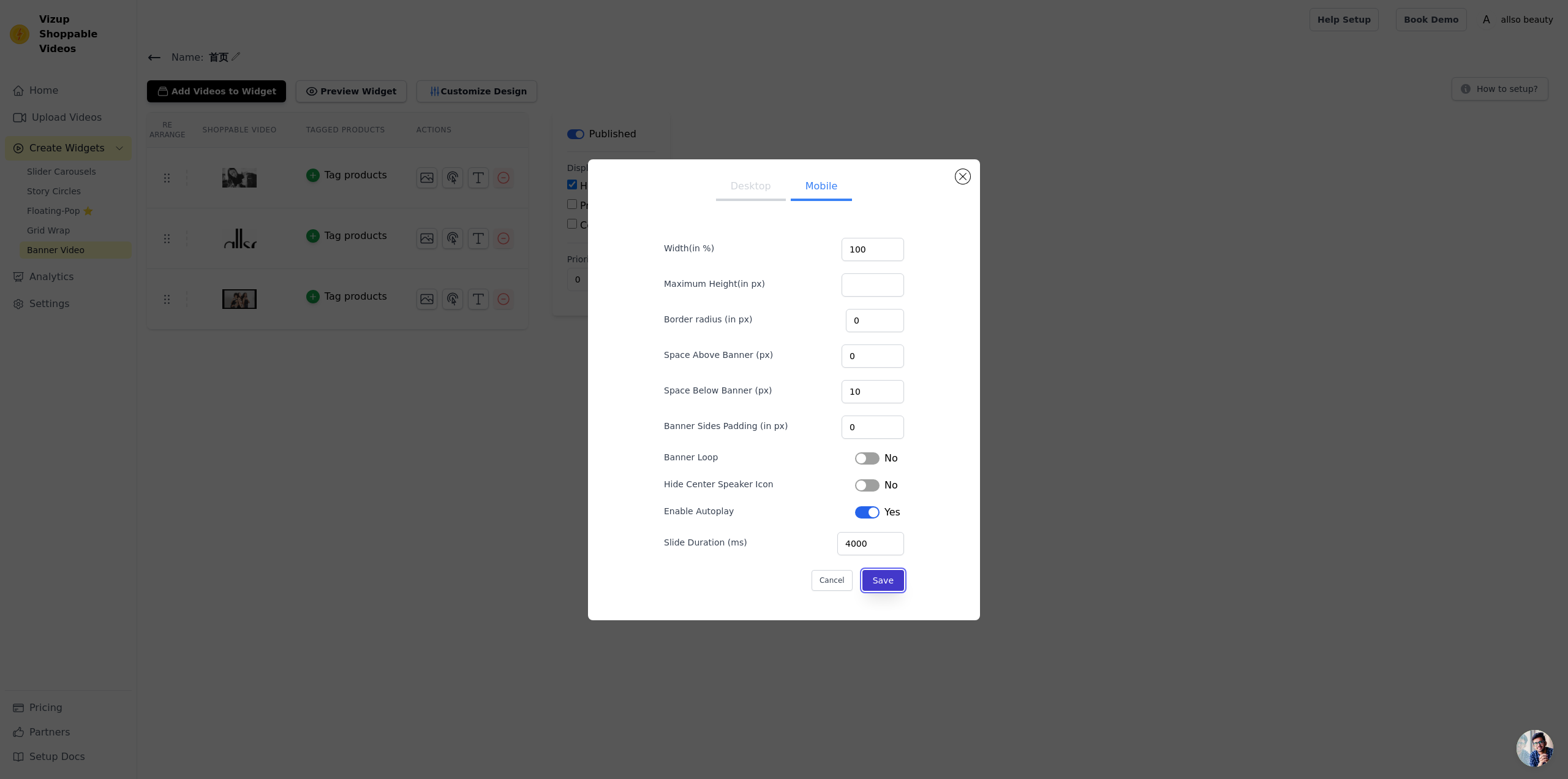
click at [873, 580] on button "Save" at bounding box center [883, 580] width 41 height 21
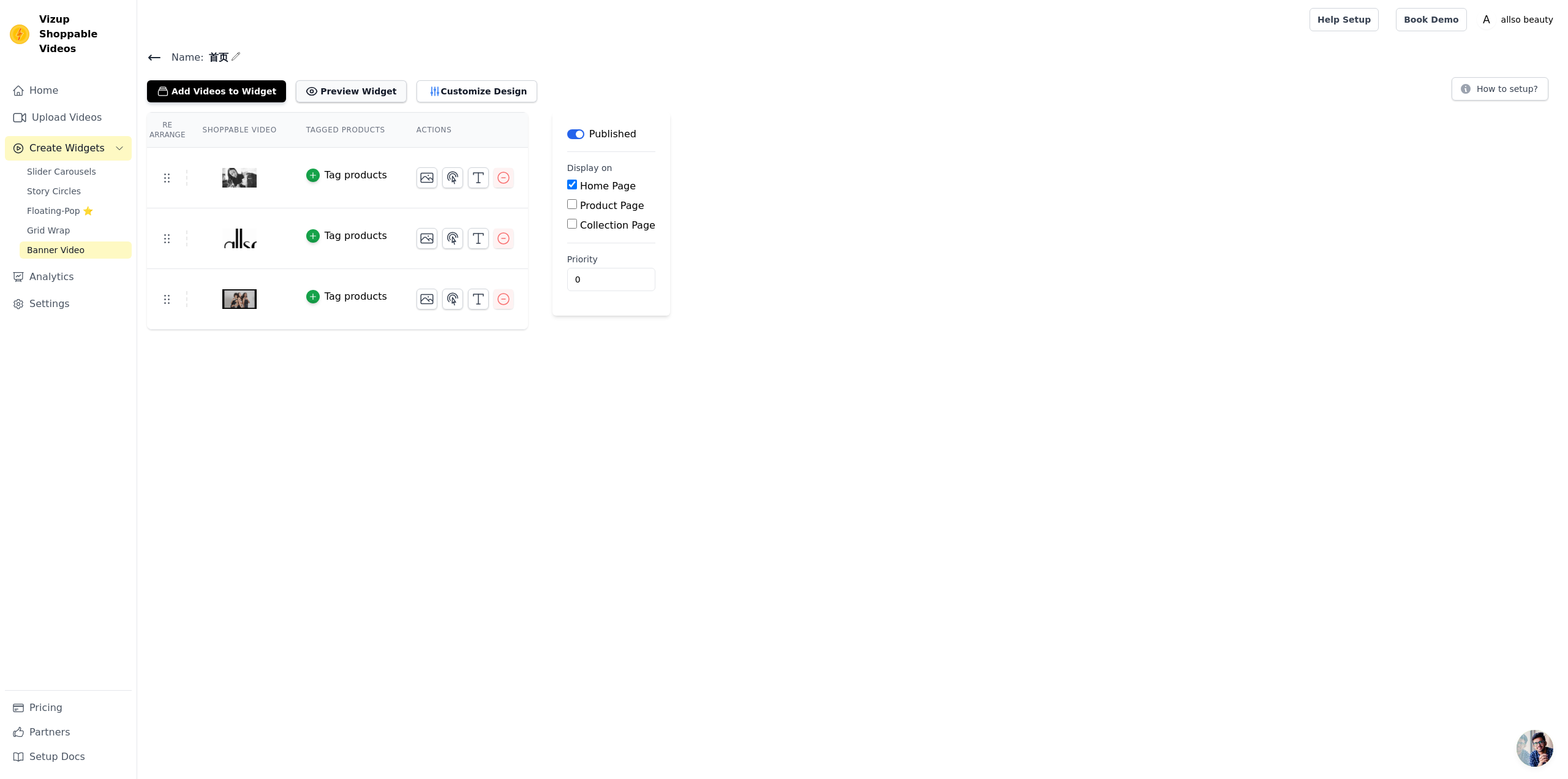
click at [355, 90] on button "Preview Widget" at bounding box center [351, 91] width 110 height 22
click at [464, 89] on button "Customize Design" at bounding box center [476, 91] width 120 height 22
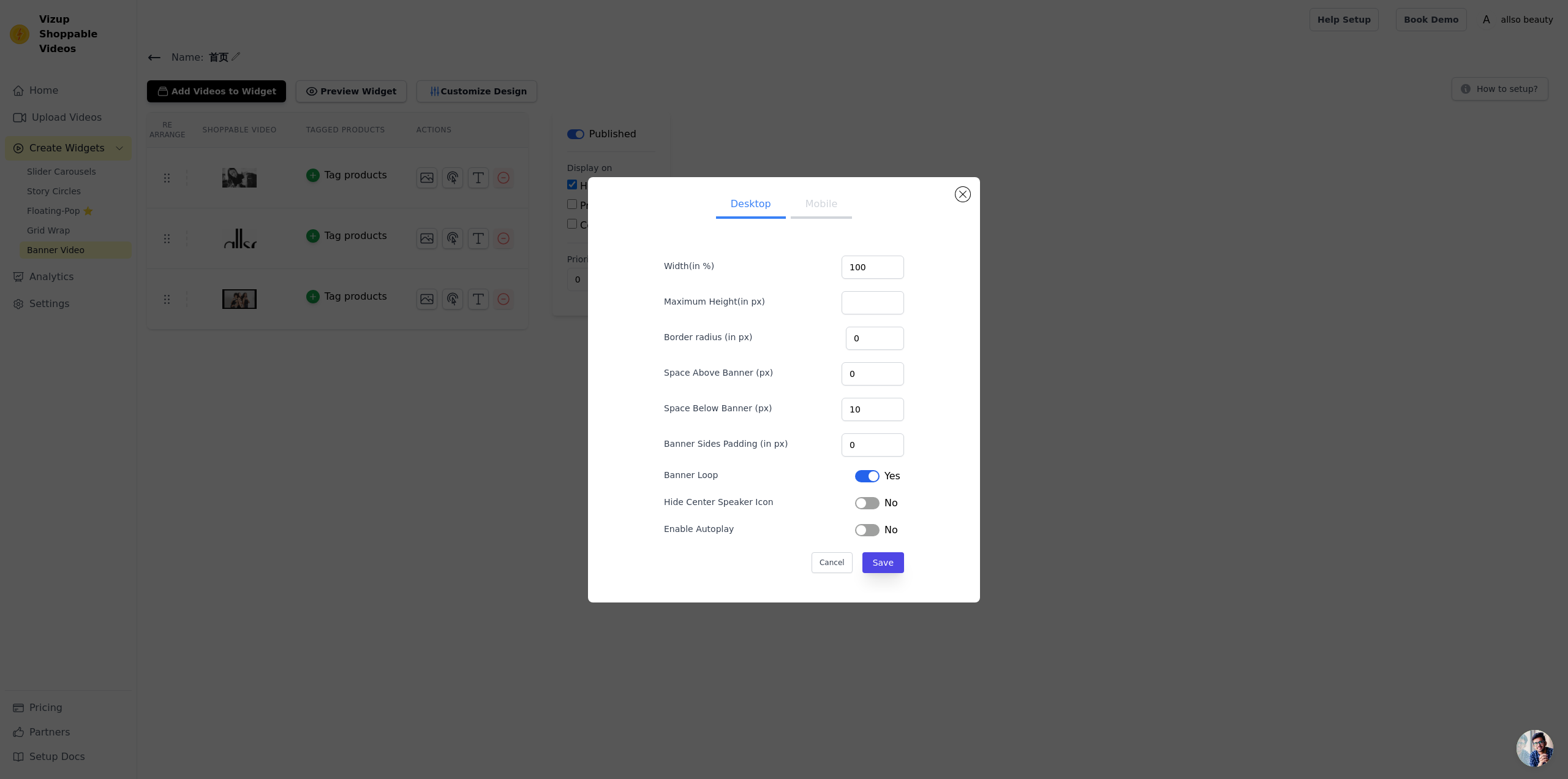
click at [805, 206] on button "Mobile" at bounding box center [821, 205] width 61 height 27
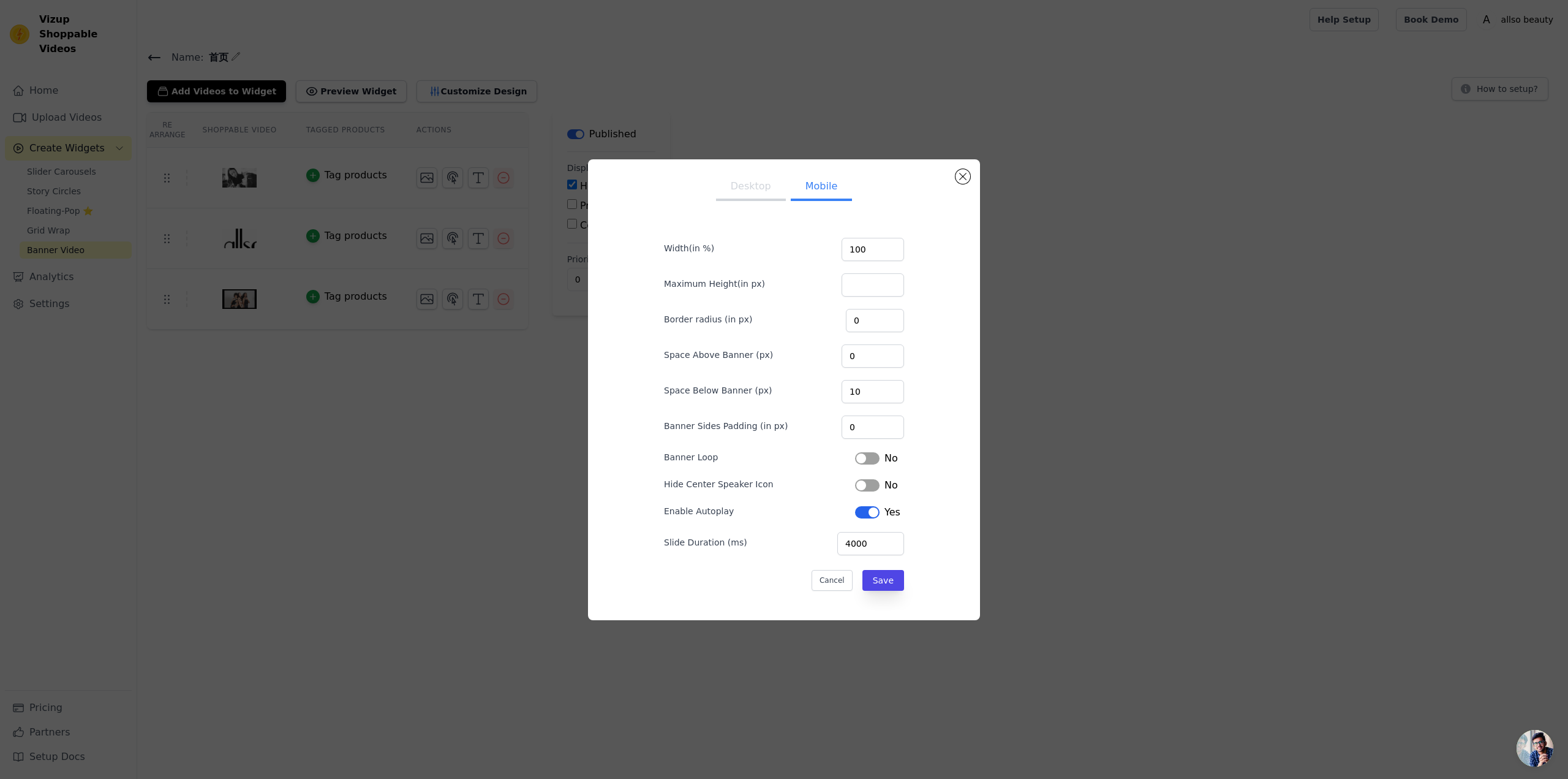
click at [858, 512] on button "Label" at bounding box center [867, 512] width 24 height 13
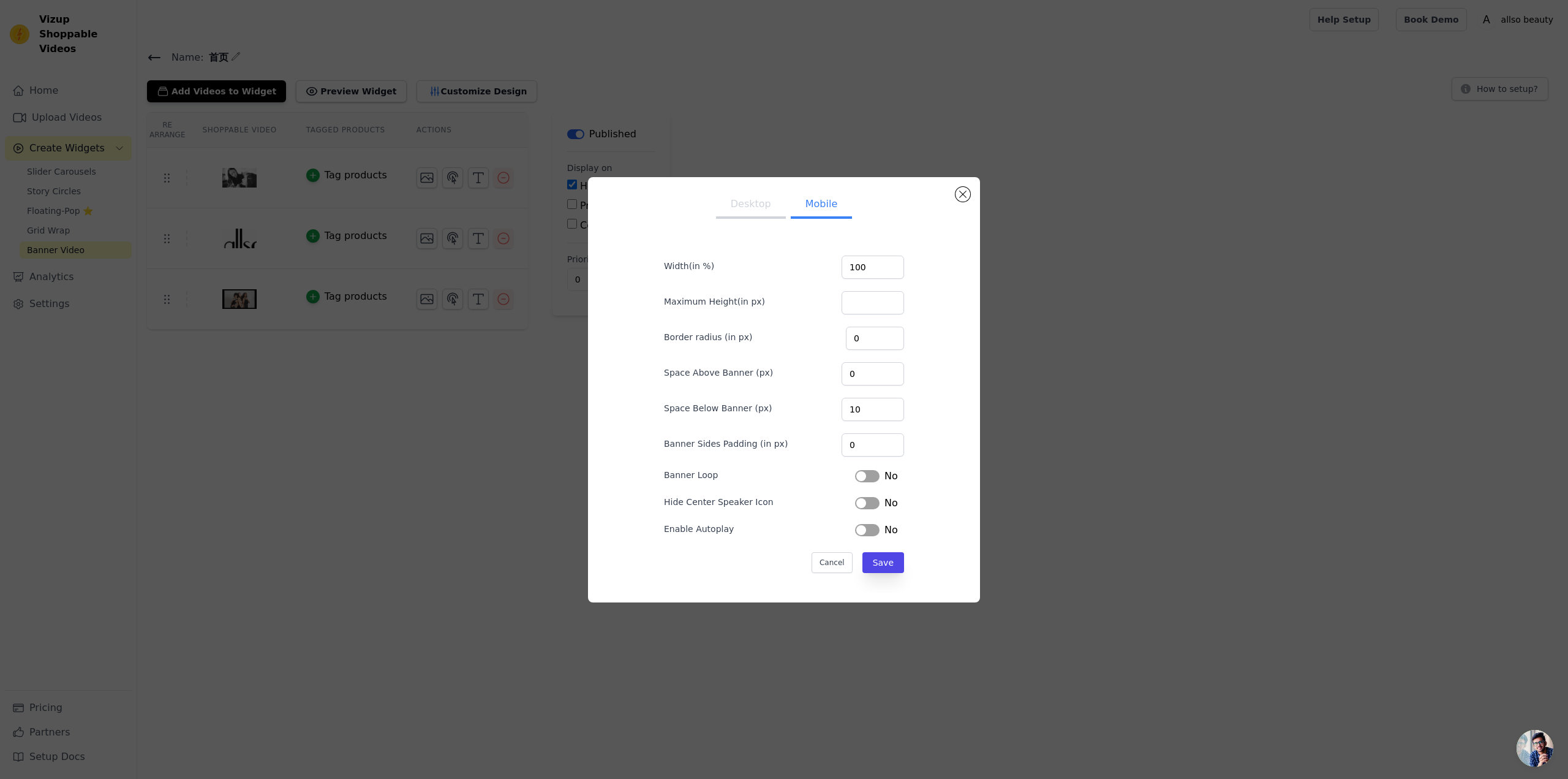
click at [834, 200] on button "Mobile" at bounding box center [821, 205] width 61 height 27
click at [803, 202] on button "Mobile" at bounding box center [821, 205] width 61 height 27
drag, startPoint x: 745, startPoint y: 202, endPoint x: 809, endPoint y: 203, distance: 64.0
click at [743, 203] on button "Desktop" at bounding box center [751, 205] width 70 height 27
click at [808, 207] on button "Mobile" at bounding box center [821, 205] width 61 height 27
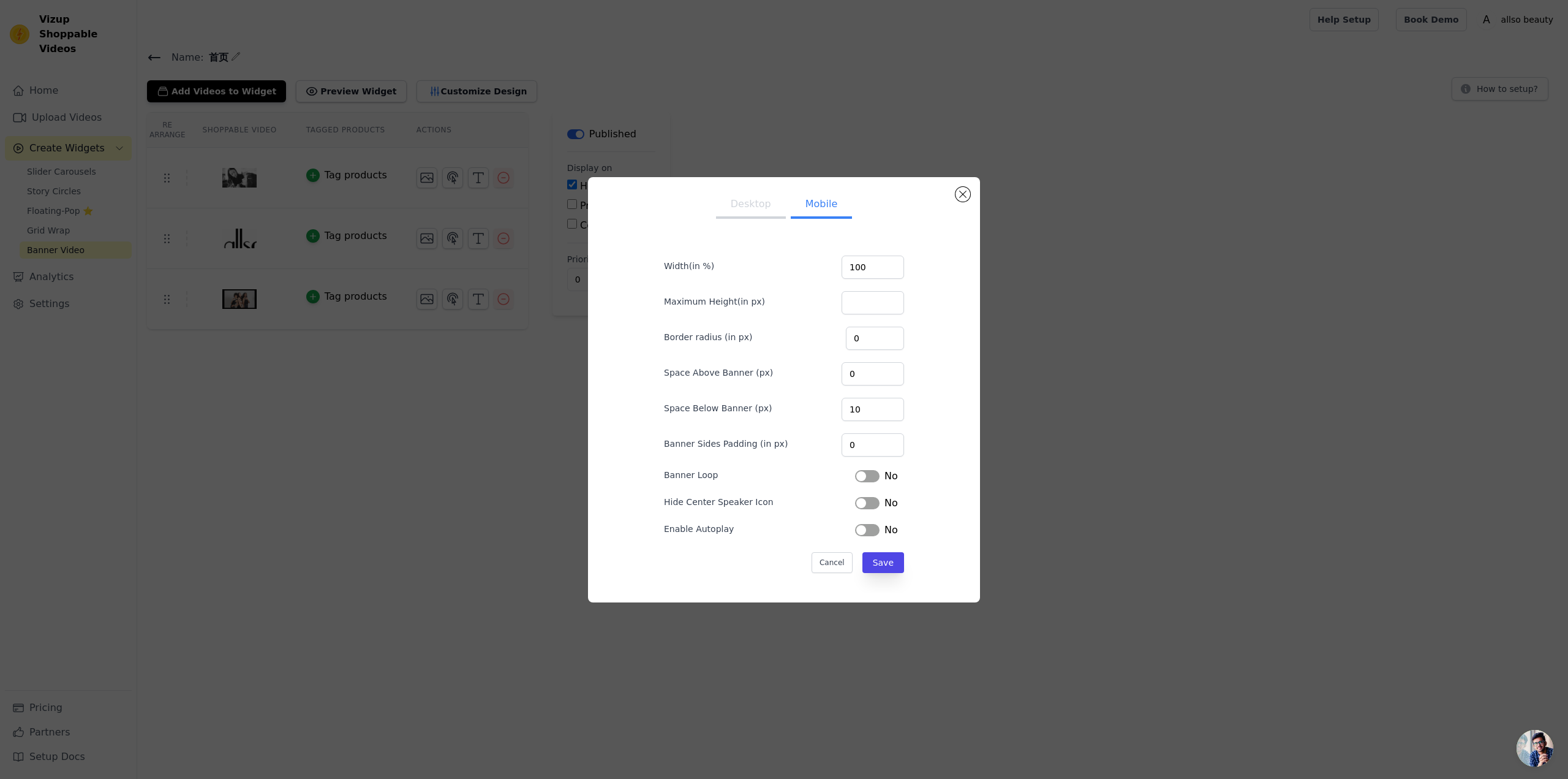
click at [746, 211] on button "Desktop" at bounding box center [751, 205] width 70 height 27
click at [806, 216] on button "Mobile" at bounding box center [821, 205] width 61 height 27
click at [753, 204] on button "Desktop" at bounding box center [751, 205] width 70 height 27
click at [886, 561] on button "Save" at bounding box center [883, 563] width 41 height 21
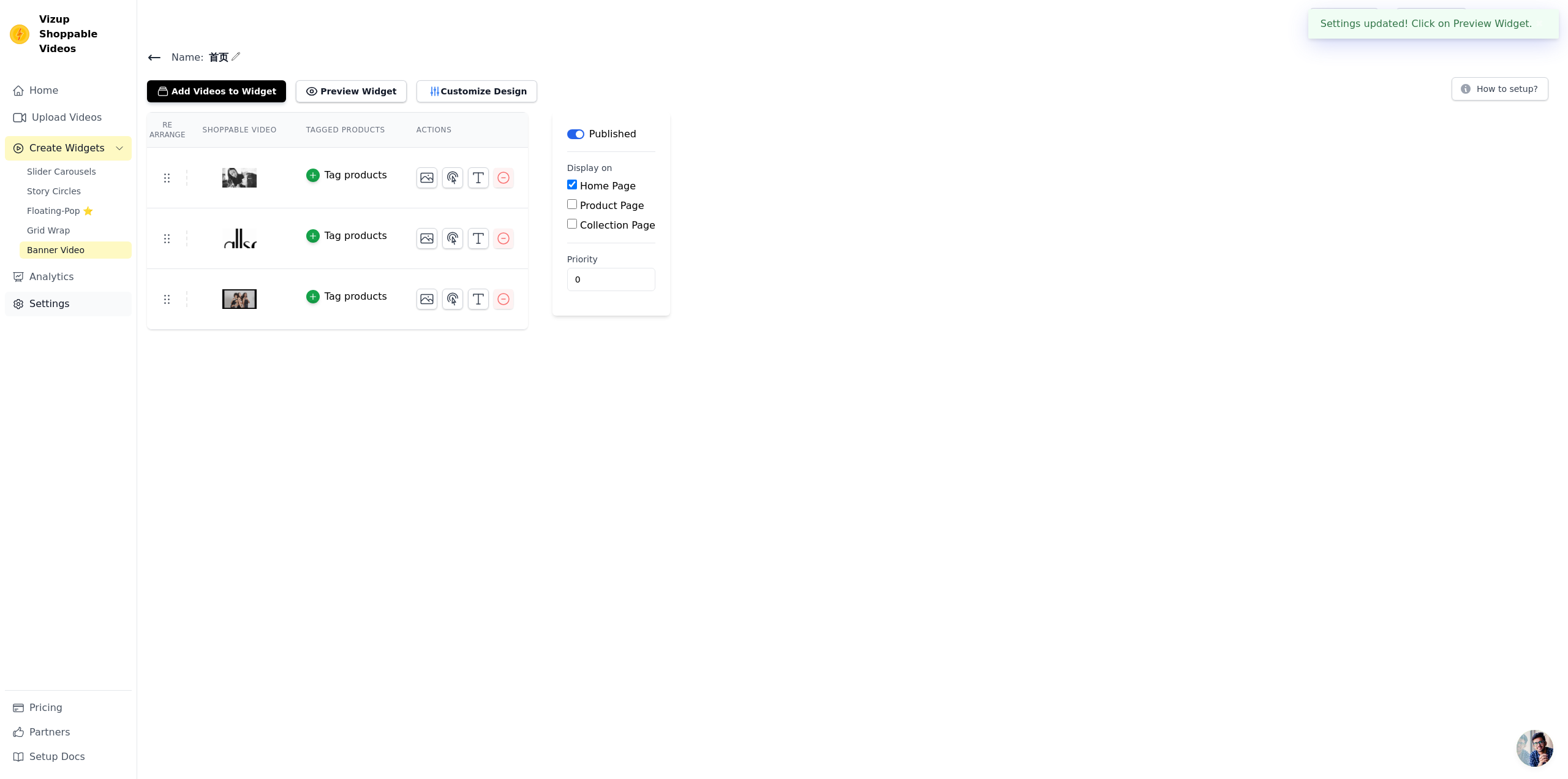
click at [68, 291] on link "Settings" at bounding box center [68, 303] width 127 height 24
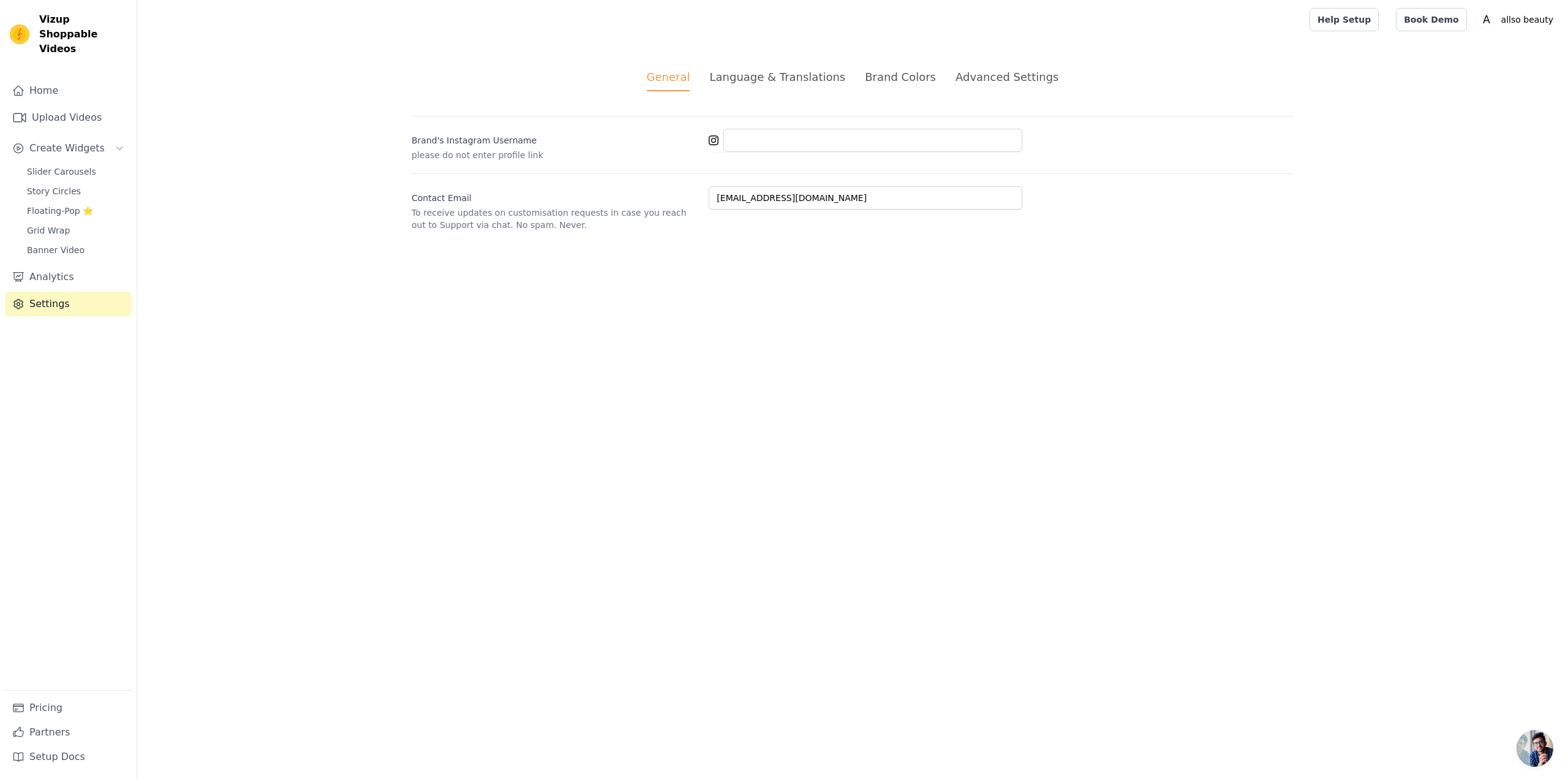
click at [815, 73] on div "Language & Translations" at bounding box center [777, 76] width 136 height 16
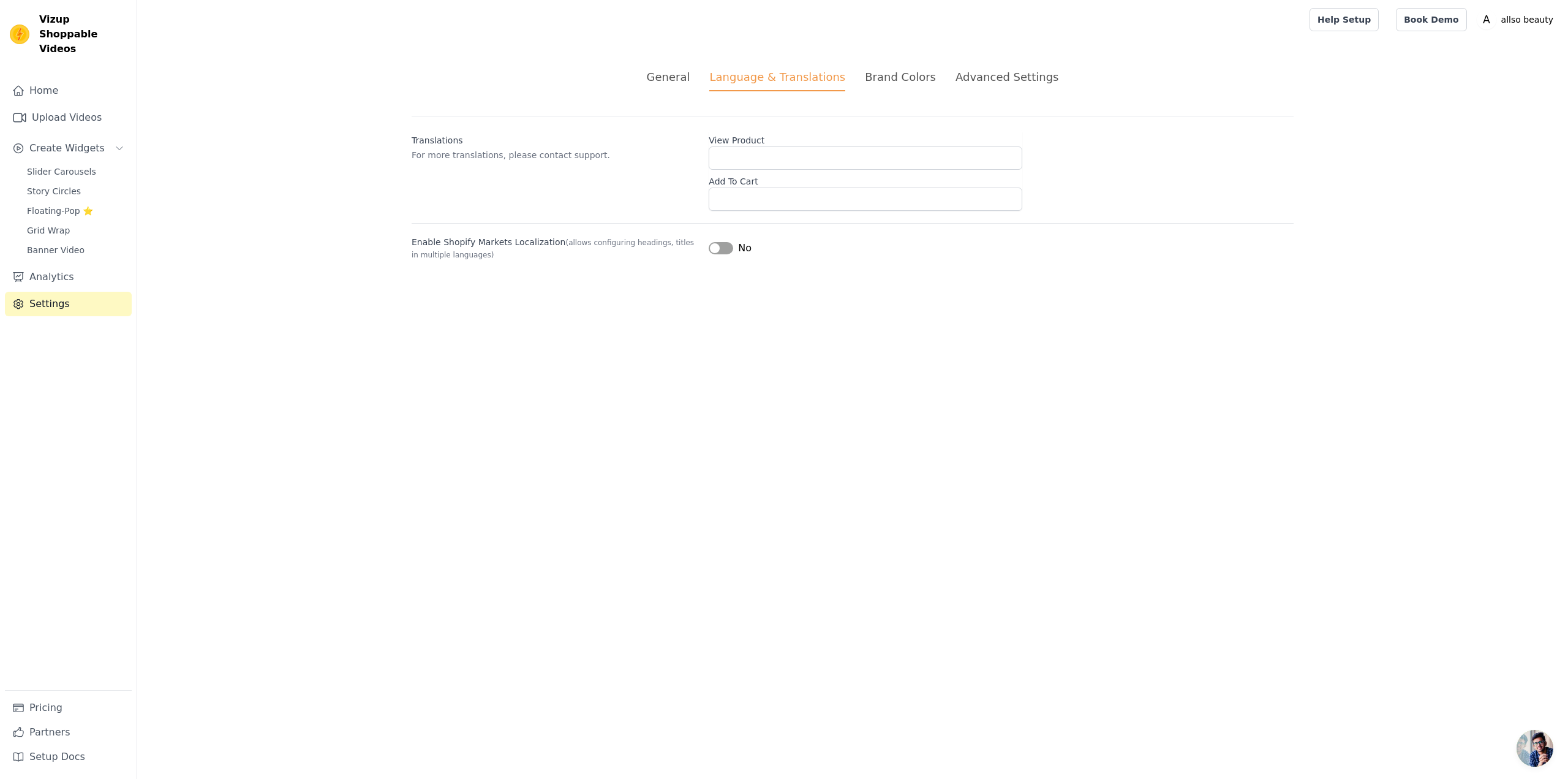
click at [885, 90] on li "Brand Colors" at bounding box center [900, 80] width 71 height 22
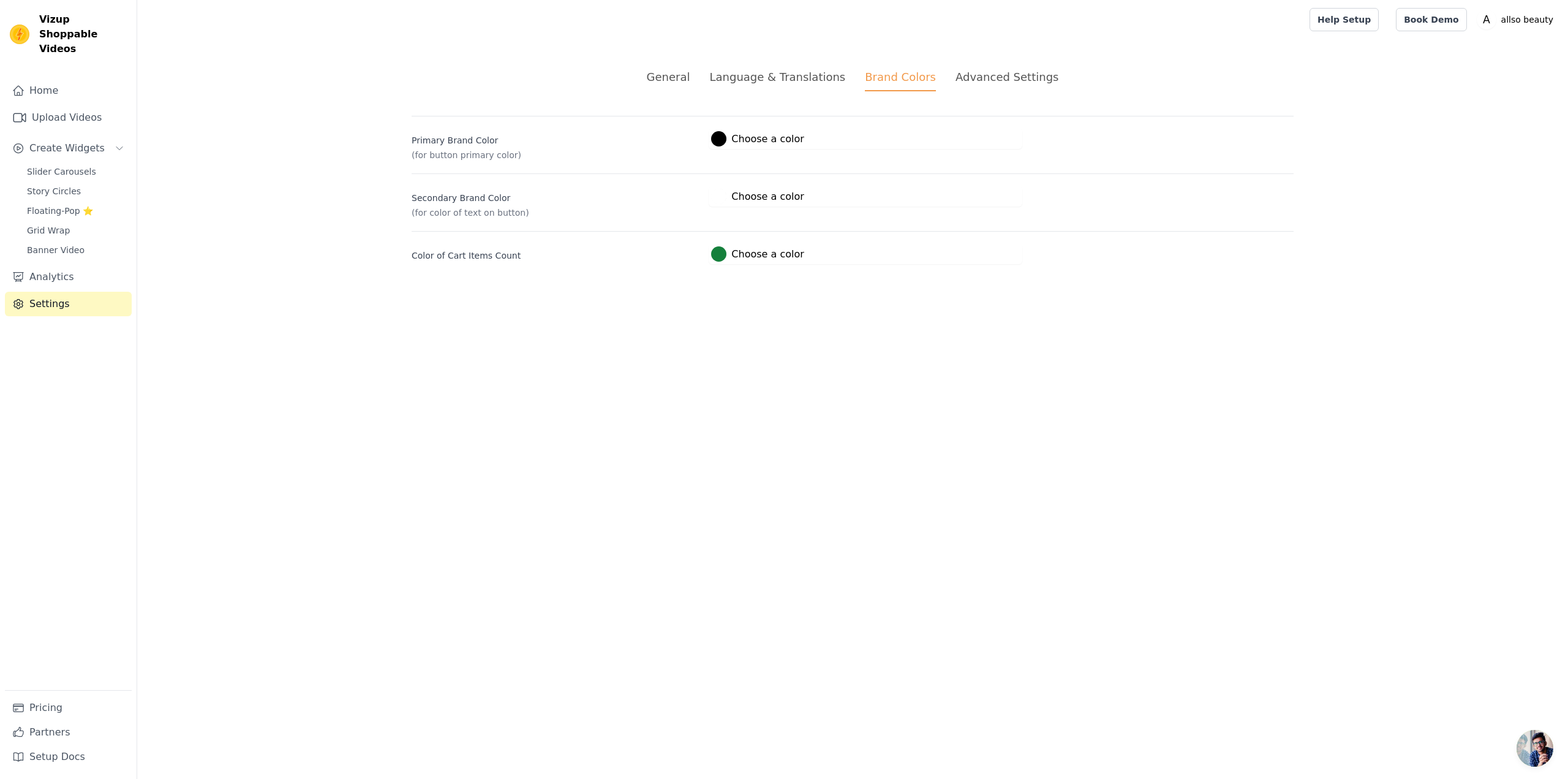
click at [996, 86] on li "Advanced Settings" at bounding box center [1007, 80] width 103 height 22
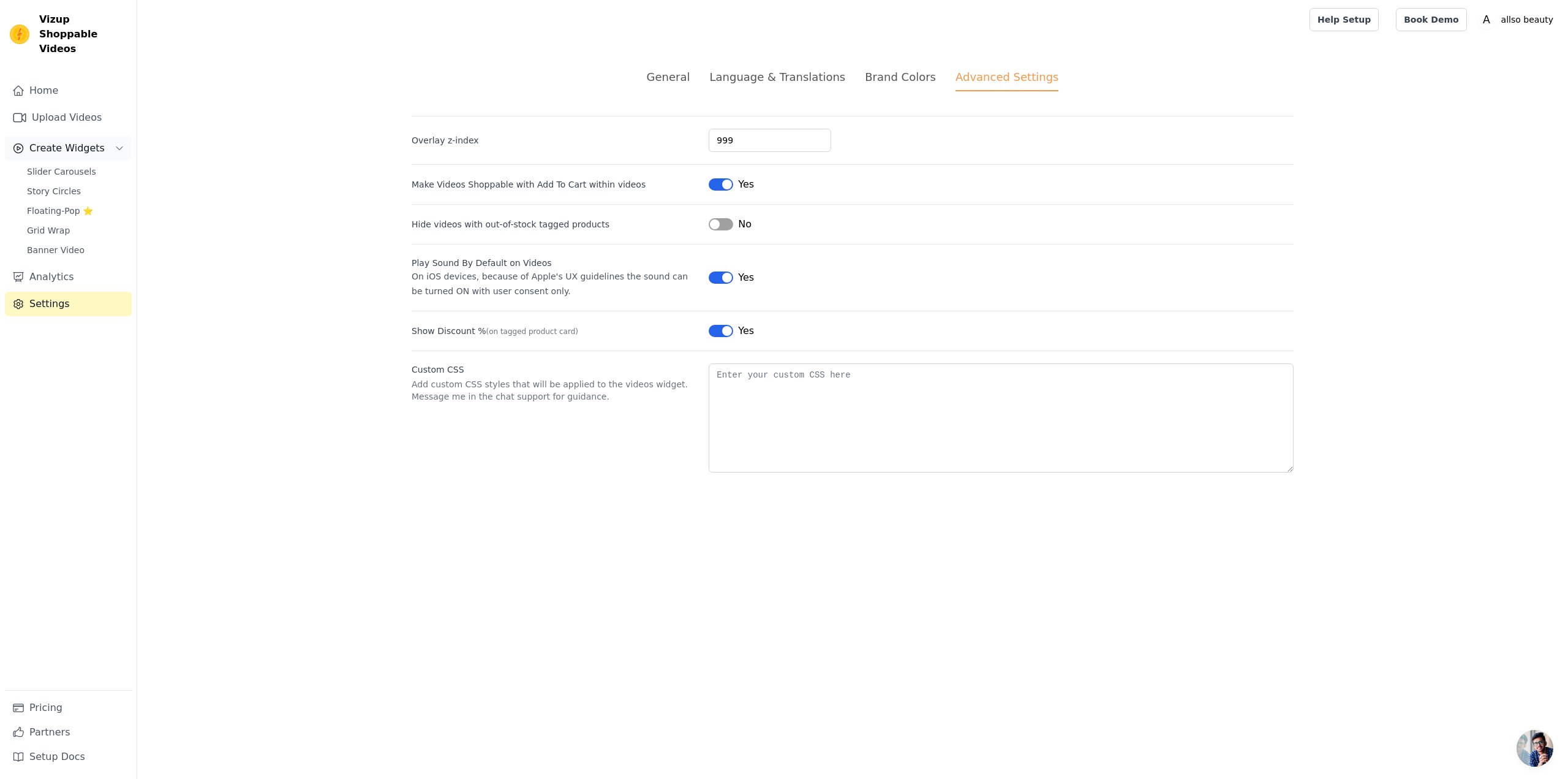
click at [55, 141] on button "Create Widgets" at bounding box center [68, 148] width 127 height 24
drag, startPoint x: 68, startPoint y: 137, endPoint x: 70, endPoint y: 144, distance: 7.3
click at [68, 141] on span "Create Widgets" at bounding box center [67, 148] width 76 height 14
click at [91, 241] on link "Banner Video" at bounding box center [76, 250] width 112 height 17
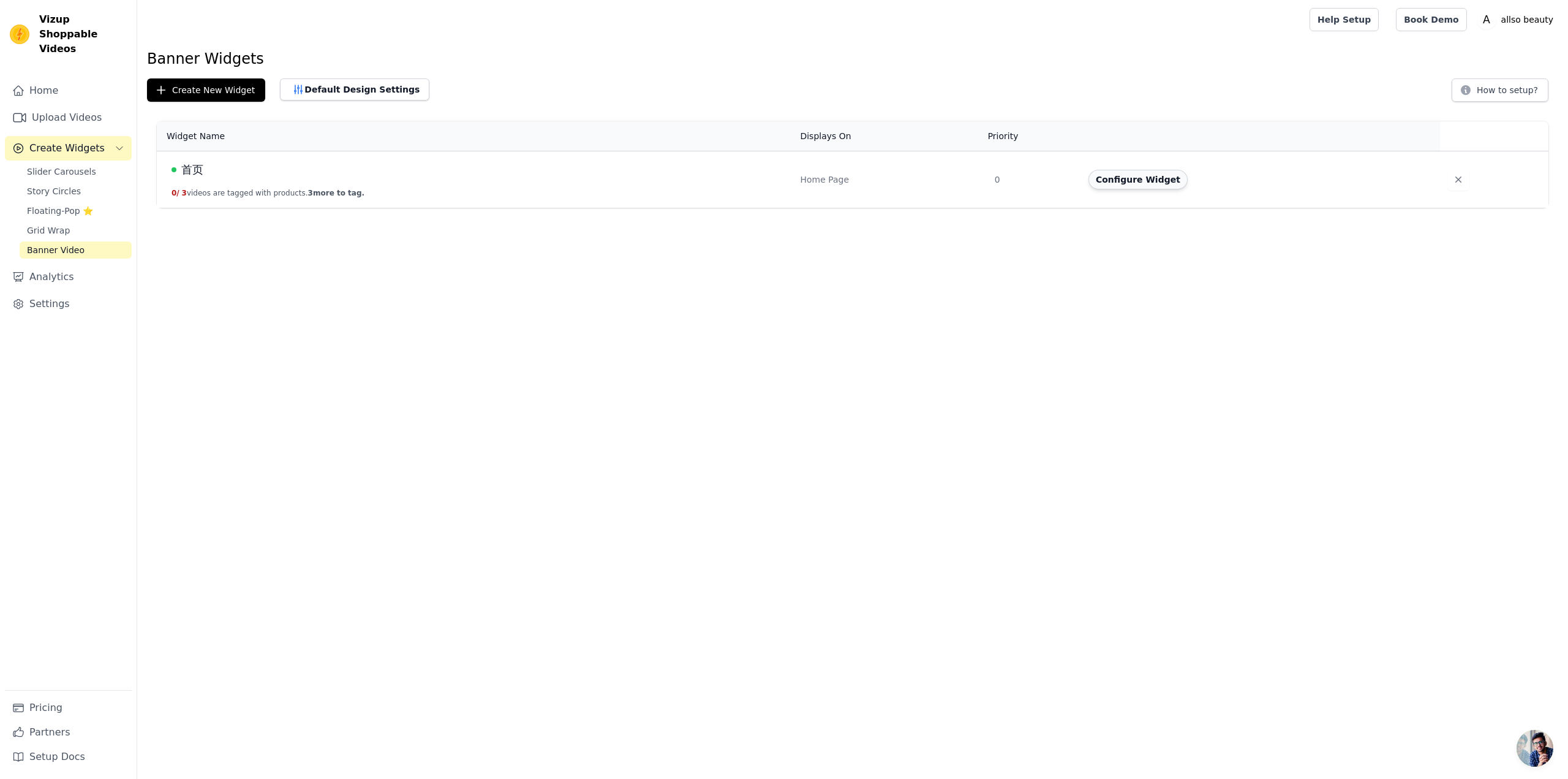
click at [1100, 180] on button "Configure Widget" at bounding box center [1138, 180] width 99 height 20
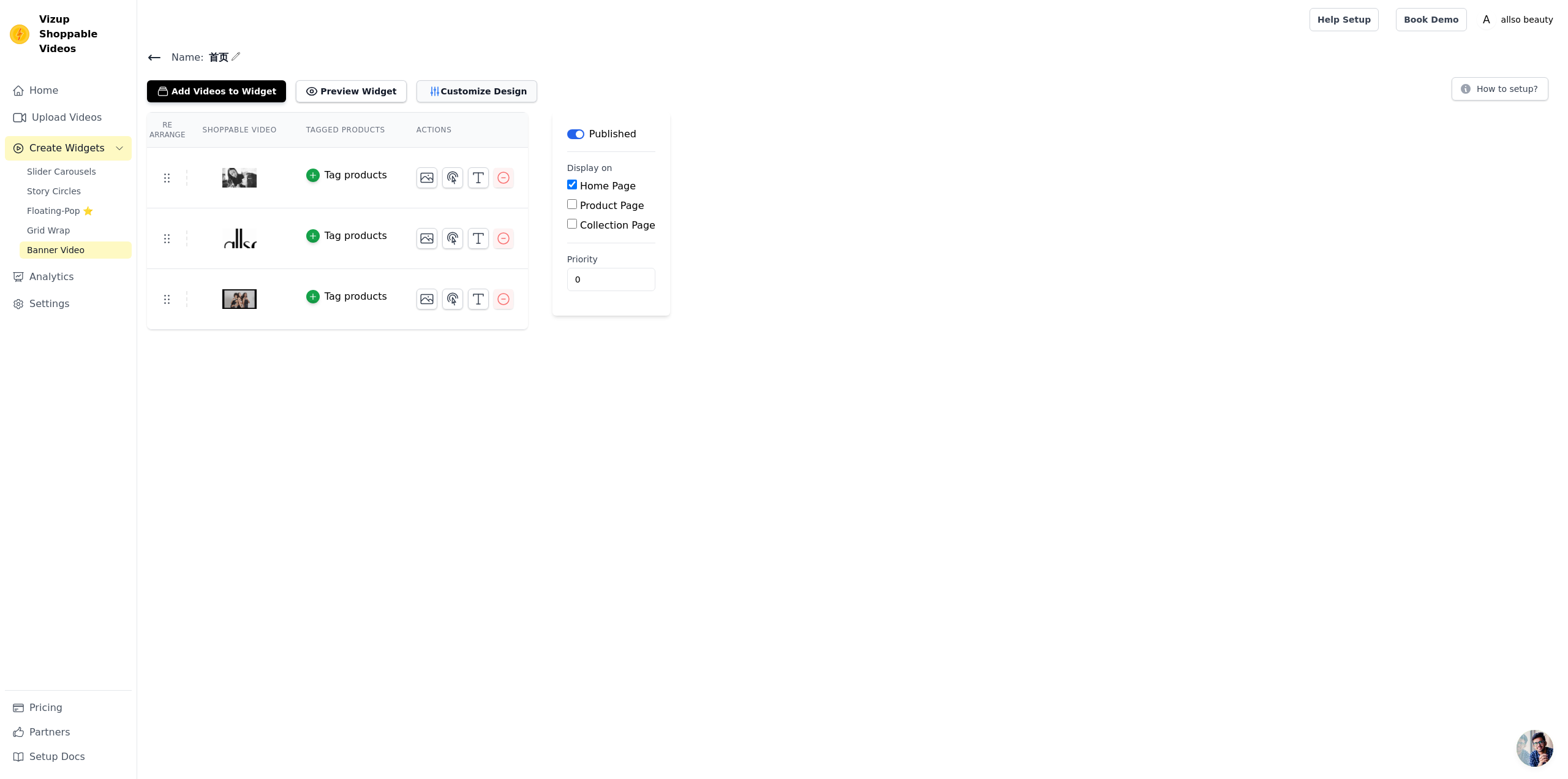
click at [436, 93] on button "Customize Design" at bounding box center [476, 91] width 120 height 22
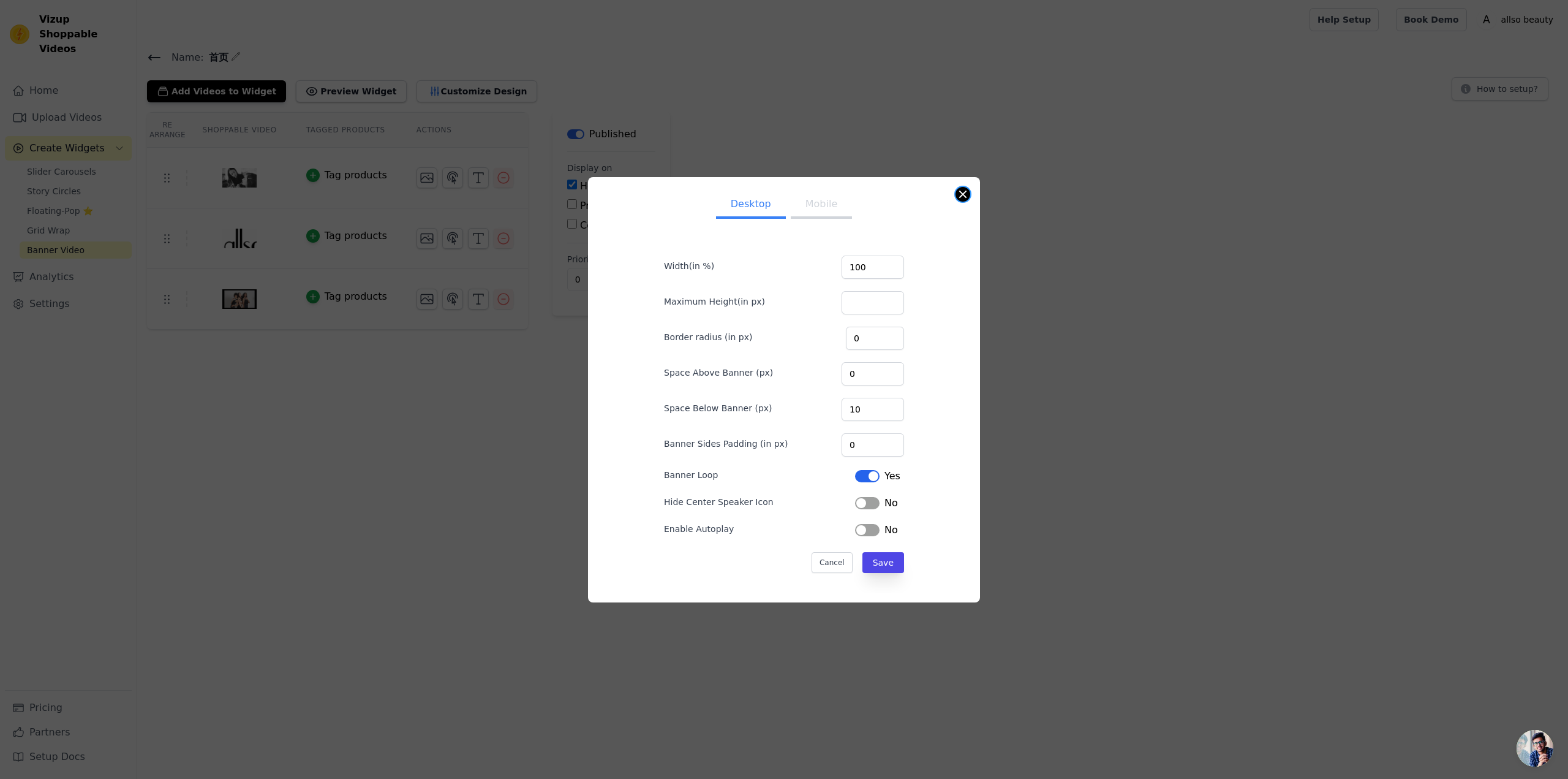
click at [962, 193] on button "Close modal" at bounding box center [963, 194] width 14 height 14
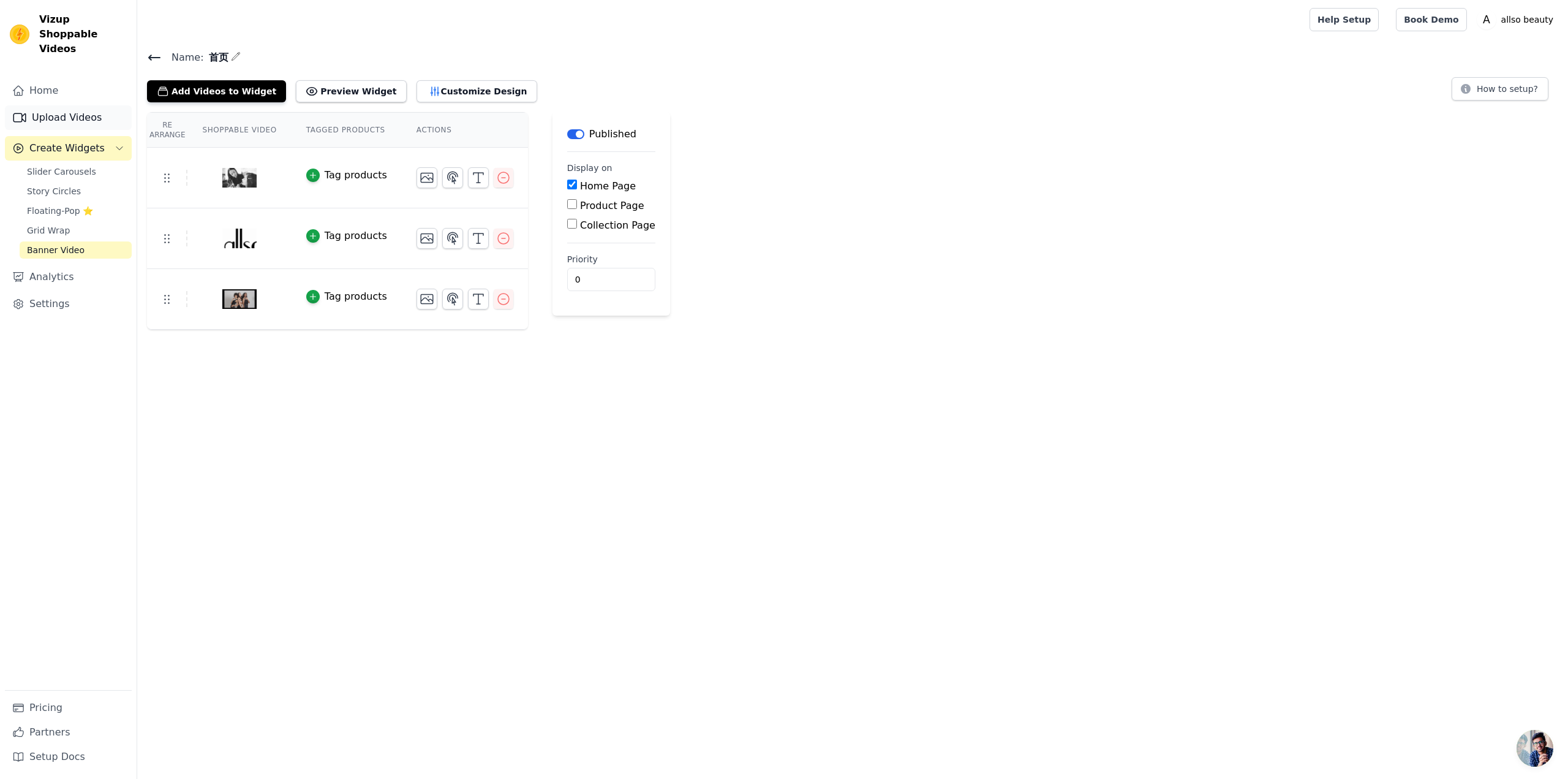
click at [62, 105] on link "Upload Videos" at bounding box center [68, 117] width 127 height 24
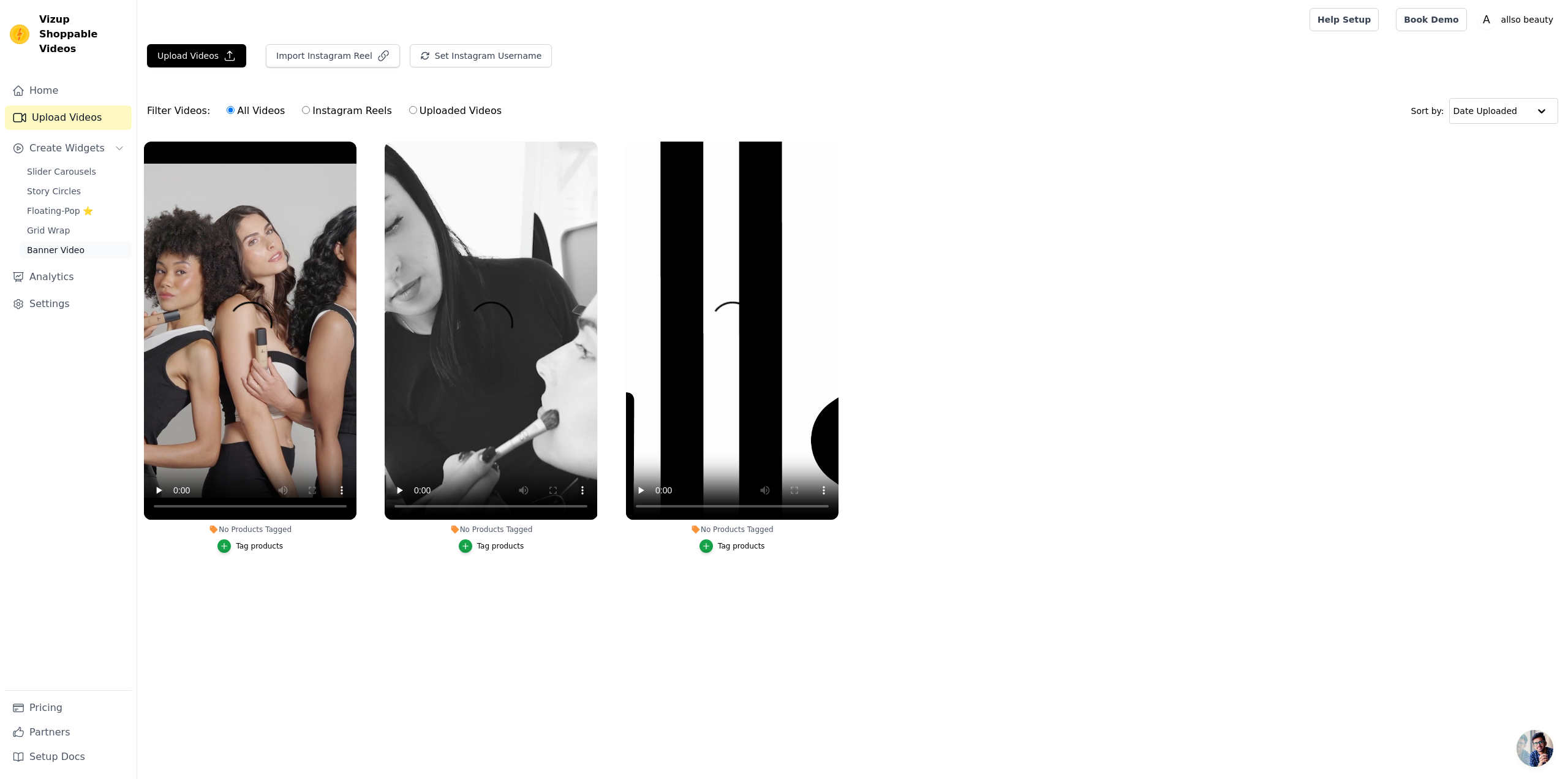
click at [68, 244] on span "Banner Video" at bounding box center [56, 250] width 58 height 13
